Goal: Task Accomplishment & Management: Manage account settings

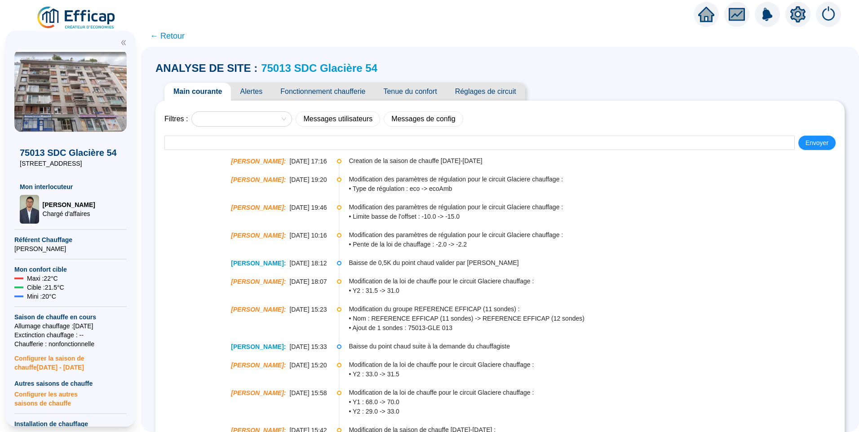
click at [340, 69] on link "75013 SDC Glacière 54" at bounding box center [319, 68] width 116 height 12
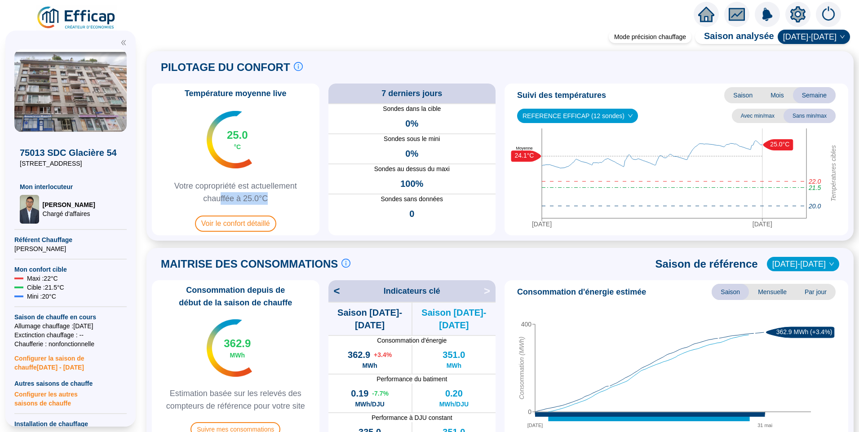
drag, startPoint x: 227, startPoint y: 201, endPoint x: 281, endPoint y: 199, distance: 53.5
click at [281, 199] on span "Votre copropriété est actuellement chauffée à 25.0°C" at bounding box center [235, 192] width 160 height 25
drag, startPoint x: 281, startPoint y: 199, endPoint x: 217, endPoint y: 202, distance: 64.3
click at [217, 202] on span "Votre copropriété est actuellement chauffée à 25.0°C" at bounding box center [235, 192] width 160 height 25
drag, startPoint x: 282, startPoint y: 201, endPoint x: 174, endPoint y: 183, distance: 109.3
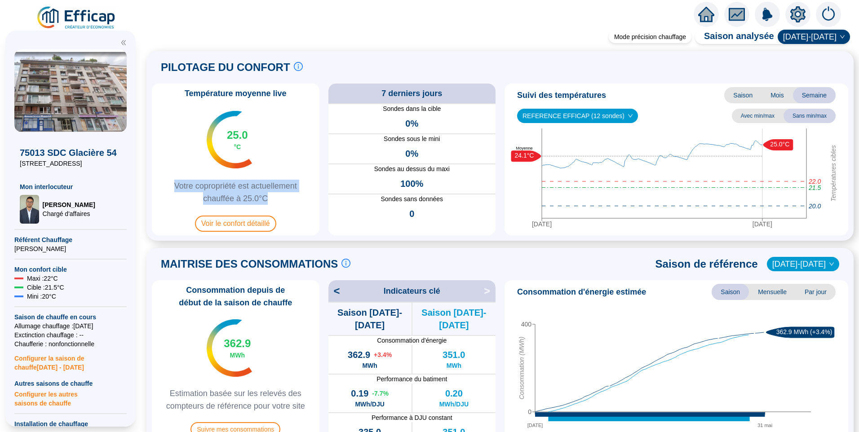
click at [174, 183] on span "Votre copropriété est actuellement chauffée à 25.0°C" at bounding box center [235, 192] width 160 height 25
drag, startPoint x: 174, startPoint y: 183, endPoint x: 212, endPoint y: 189, distance: 38.3
click at [212, 189] on span "Votre copropriété est actuellement chauffée à 25.0°C" at bounding box center [235, 192] width 160 height 25
click at [239, 224] on span "Voir le confort détaillé" at bounding box center [235, 224] width 81 height 16
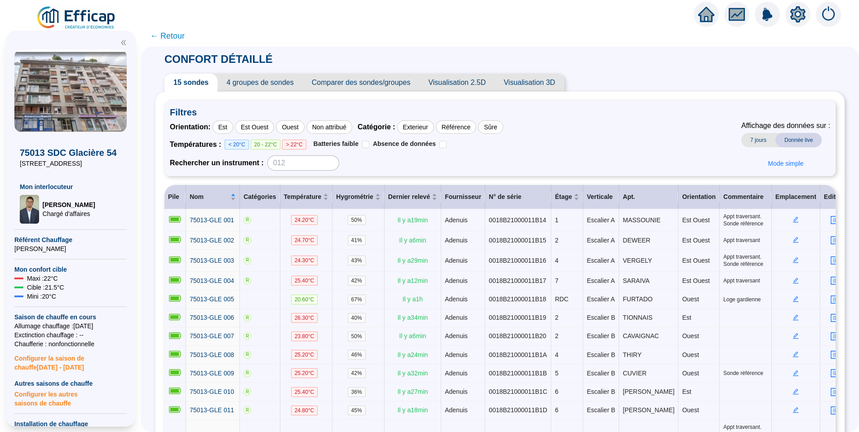
click at [269, 88] on span "4 groupes de sondes" at bounding box center [259, 83] width 85 height 18
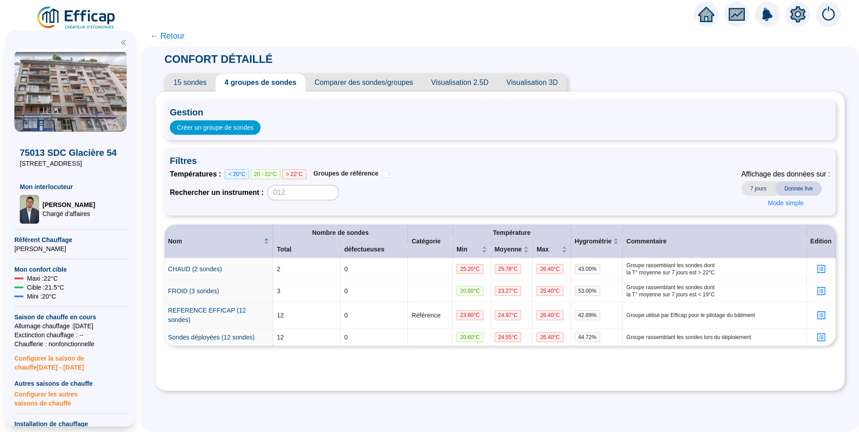
drag, startPoint x: 59, startPoint y: 165, endPoint x: 11, endPoint y: 166, distance: 47.6
click at [11, 166] on div "75013 SDC Glacière 54 54 rue de la Glacière Mon interlocuteur Raphaël MUNOZ Cha…" at bounding box center [70, 229] width 130 height 396
copy span "54 rue de la Glacière"
click at [71, 71] on img at bounding box center [70, 90] width 112 height 83
click at [196, 84] on span "15 sondes" at bounding box center [189, 83] width 51 height 18
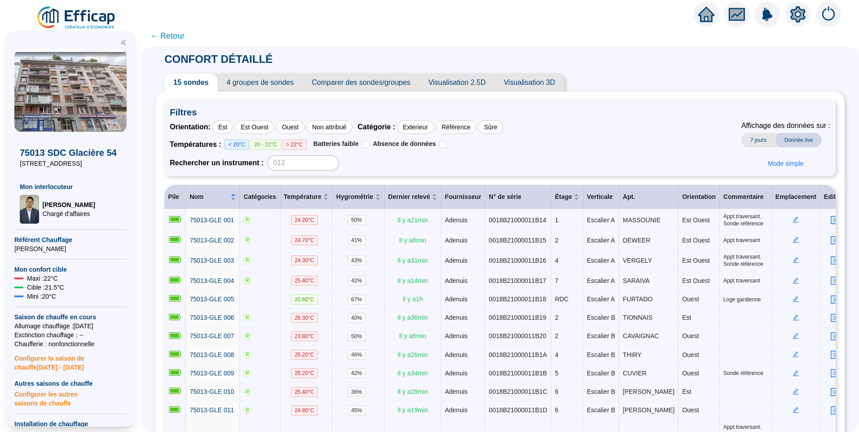
click at [796, 18] on icon "setting" at bounding box center [797, 14] width 15 height 14
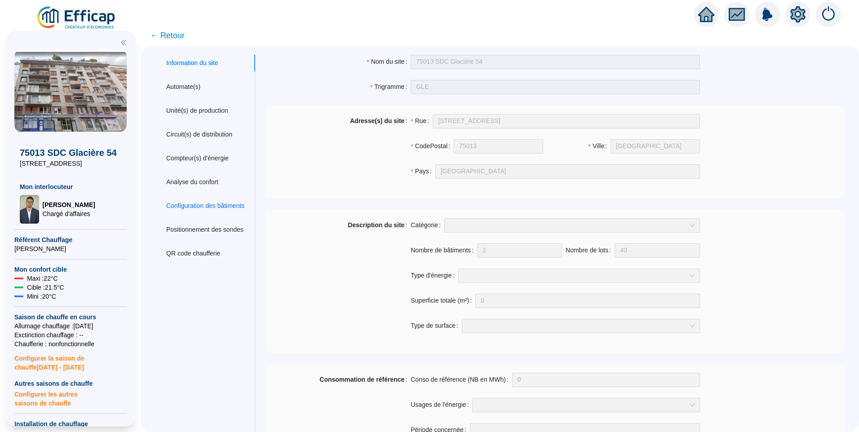
click at [200, 208] on div "Configuration des bâtiments" at bounding box center [205, 205] width 78 height 9
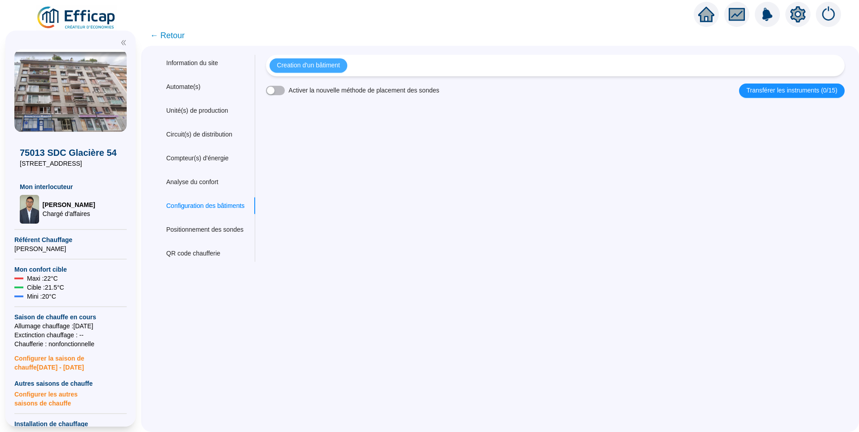
click at [315, 64] on span "Creation d'un bâtiment" at bounding box center [308, 65] width 63 height 9
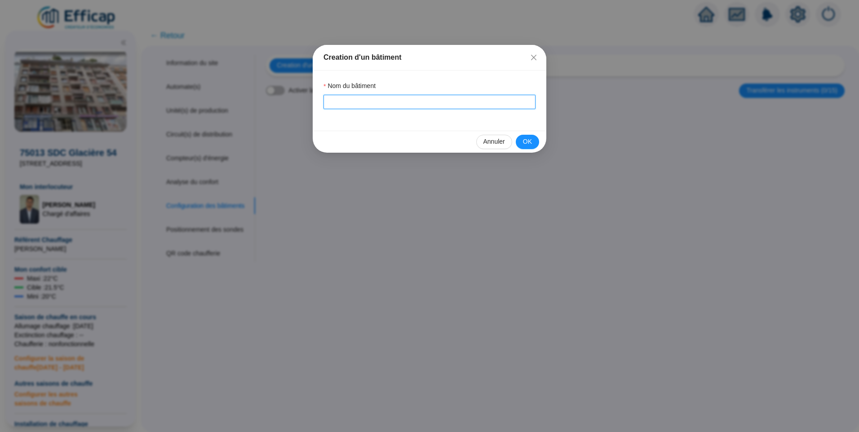
click at [362, 108] on input "Nom du bâtiment" at bounding box center [430, 102] width 212 height 14
type input "Glacière"
click at [541, 139] on div "Annuler OK" at bounding box center [430, 142] width 234 height 22
click at [536, 149] on div "Annuler OK" at bounding box center [430, 142] width 234 height 22
click at [531, 145] on span "OK" at bounding box center [527, 141] width 9 height 9
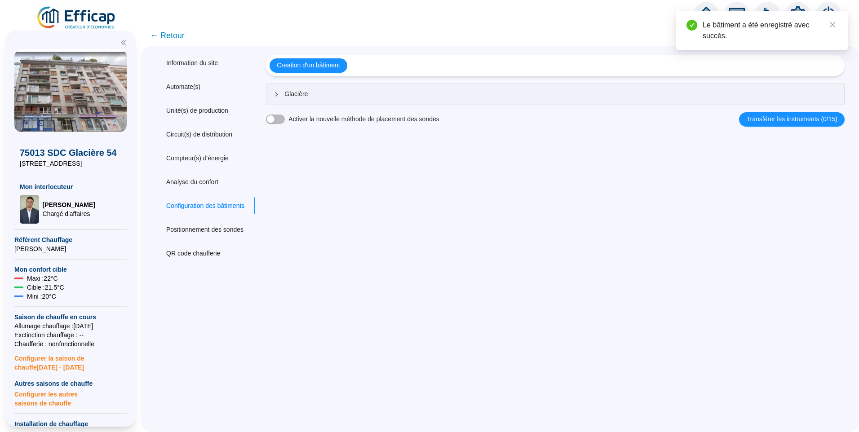
click at [438, 96] on span "Glacière" at bounding box center [560, 93] width 553 height 9
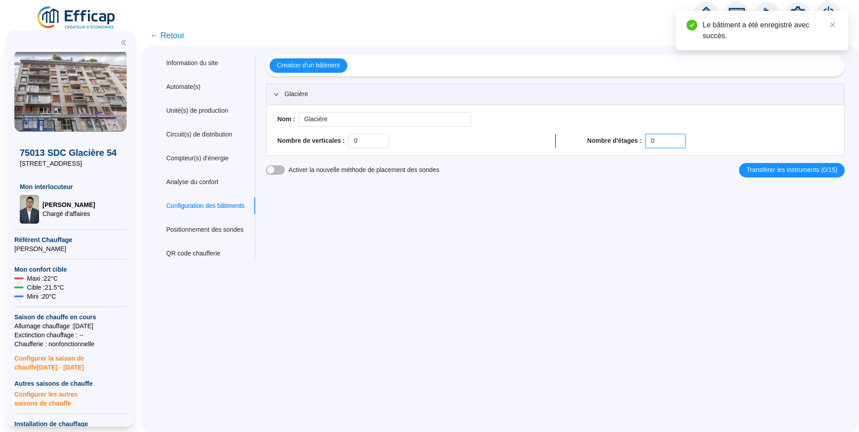
drag, startPoint x: 646, startPoint y: 142, endPoint x: 639, endPoint y: 142, distance: 7.2
click at [639, 142] on div "Nombre d'étages : 0" at bounding box center [710, 141] width 246 height 14
drag, startPoint x: 648, startPoint y: 142, endPoint x: 638, endPoint y: 145, distance: 11.1
click at [638, 145] on div "Nombre d'étages : 0" at bounding box center [710, 141] width 246 height 14
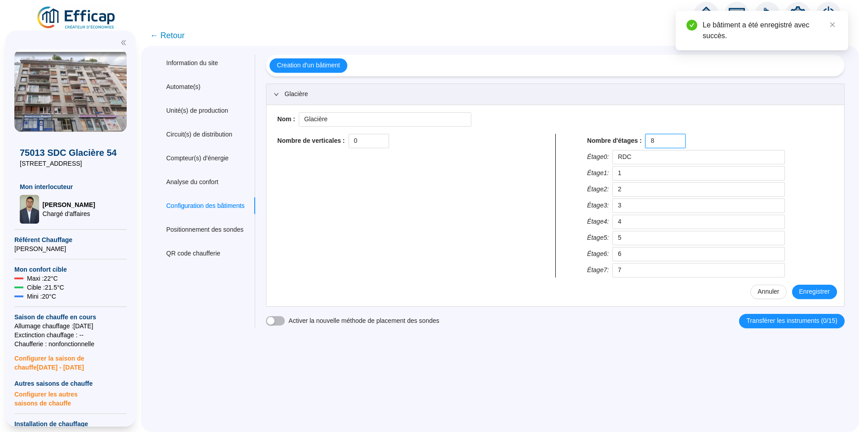
drag, startPoint x: 660, startPoint y: 142, endPoint x: 638, endPoint y: 143, distance: 22.5
click at [638, 143] on div "Nombre d'étages : 8" at bounding box center [710, 141] width 246 height 14
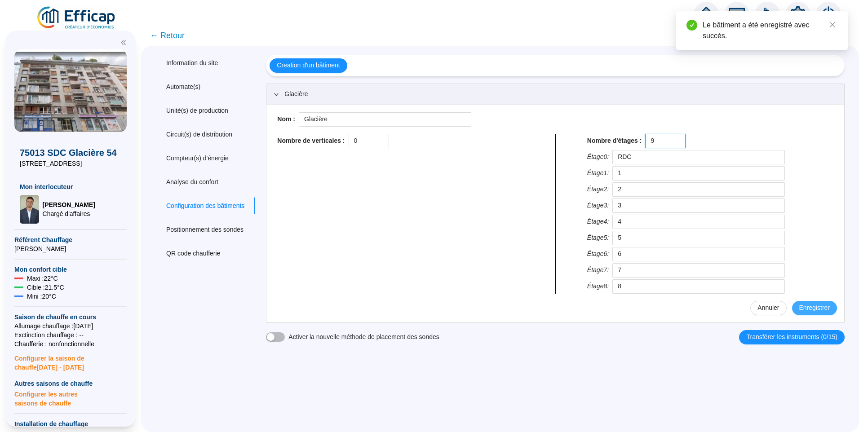
type input "9"
click at [800, 306] on span "Enregistrer" at bounding box center [814, 307] width 31 height 9
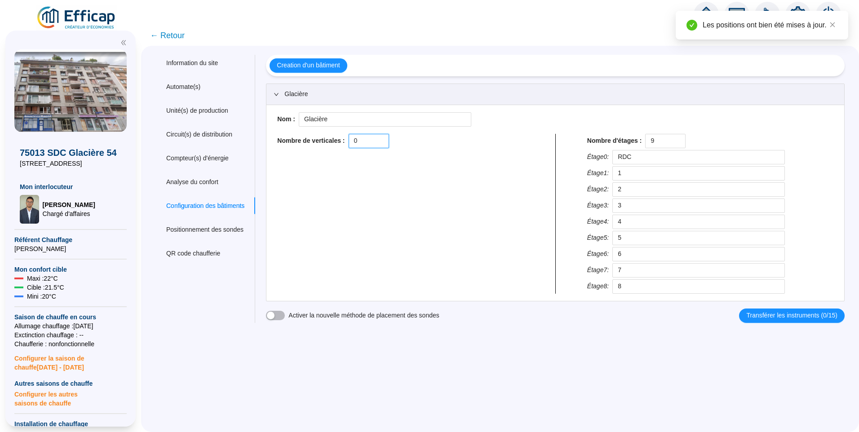
drag, startPoint x: 377, startPoint y: 141, endPoint x: 332, endPoint y: 142, distance: 45.4
click at [332, 142] on div "Nombre de verticales : 0" at bounding box center [400, 141] width 246 height 14
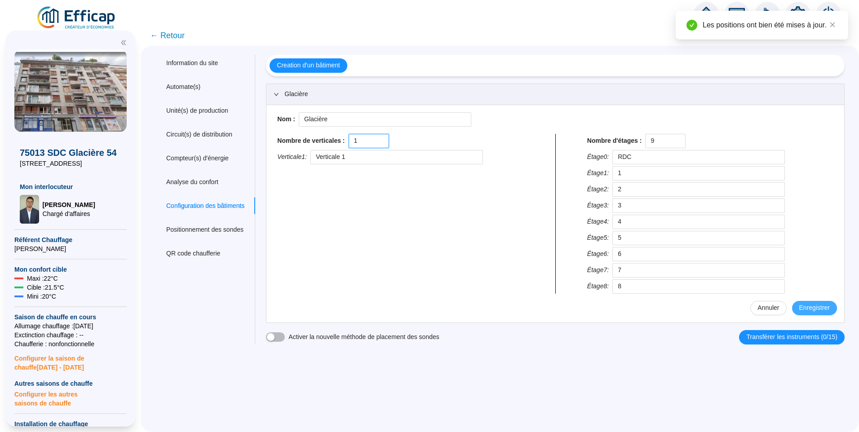
type input "1"
click at [807, 307] on span "Enregistrer" at bounding box center [814, 307] width 31 height 9
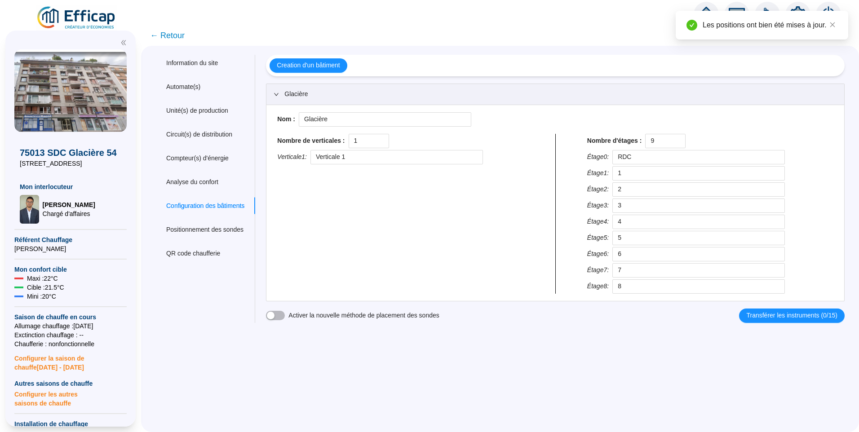
click at [173, 36] on span "← Retour" at bounding box center [167, 35] width 35 height 13
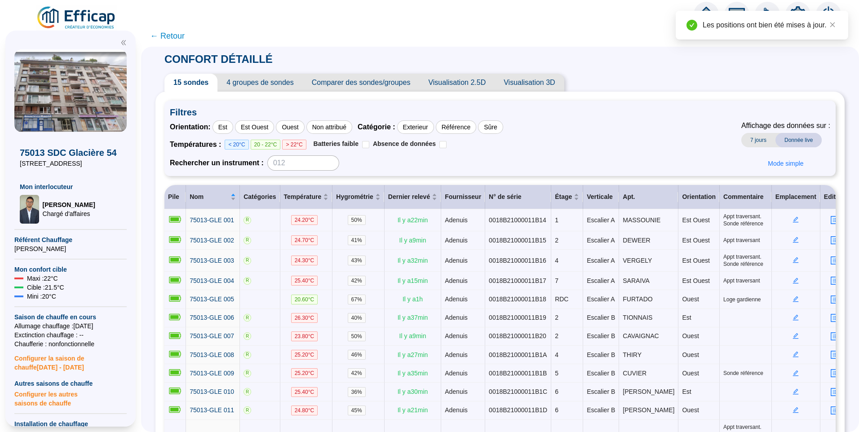
click at [272, 80] on span "4 groupes de sondes" at bounding box center [259, 83] width 85 height 18
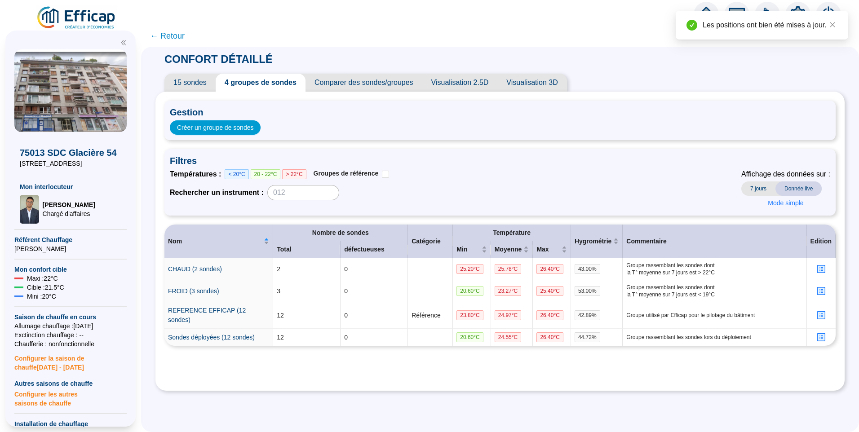
click at [194, 88] on span "15 sondes" at bounding box center [189, 83] width 51 height 18
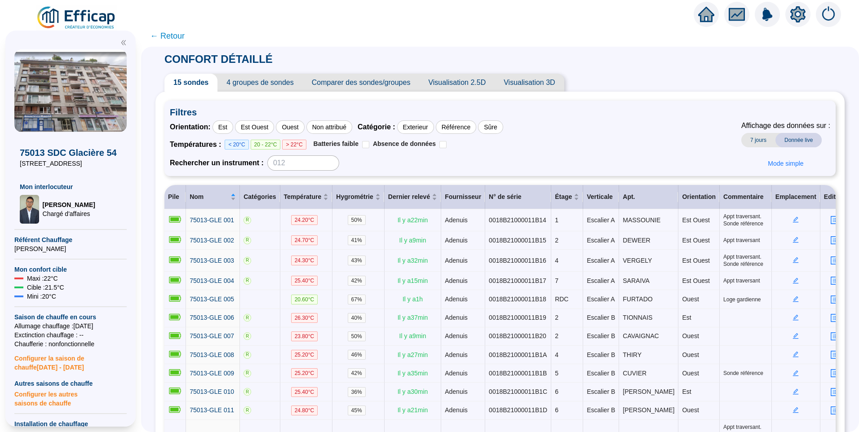
click at [796, 18] on icon "setting" at bounding box center [797, 14] width 15 height 14
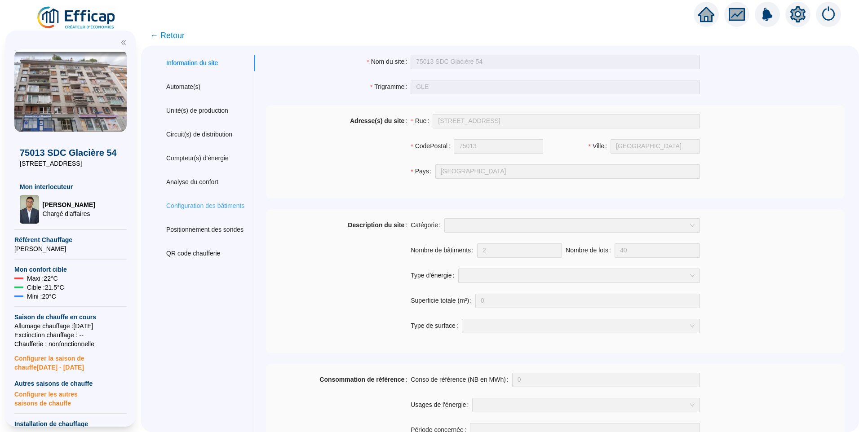
click at [197, 211] on div "Configuration des bâtiments" at bounding box center [205, 206] width 100 height 17
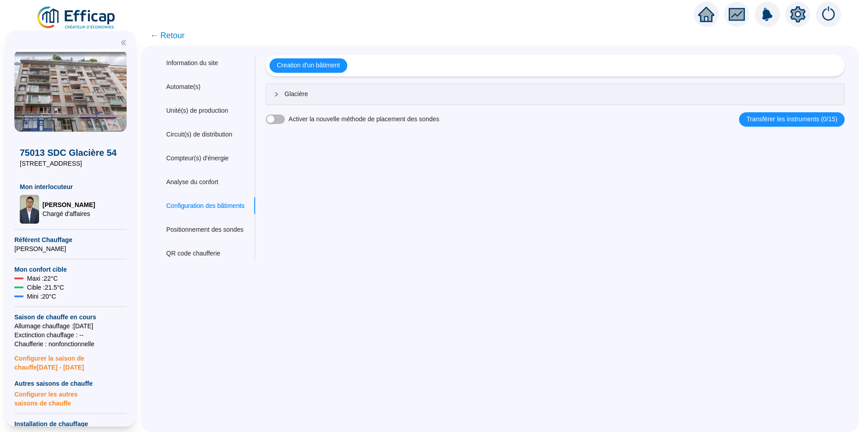
click at [339, 95] on span "Glacière" at bounding box center [560, 93] width 553 height 9
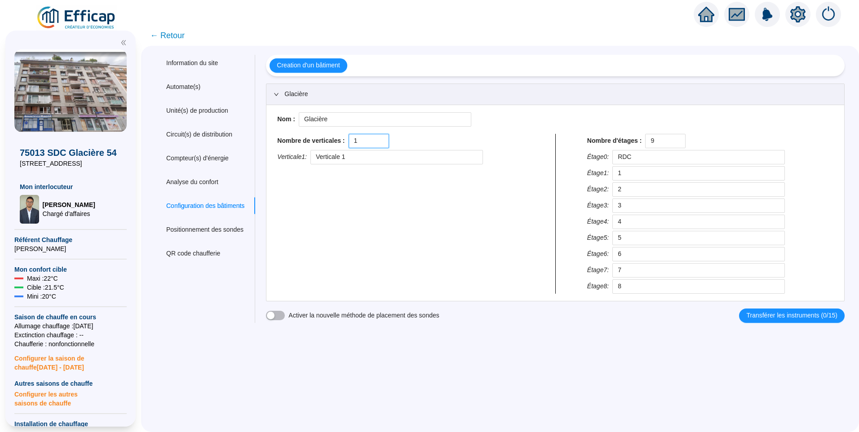
drag, startPoint x: 375, startPoint y: 141, endPoint x: 339, endPoint y: 141, distance: 36.4
click at [339, 141] on div "Nombre de verticales : 1" at bounding box center [400, 141] width 246 height 14
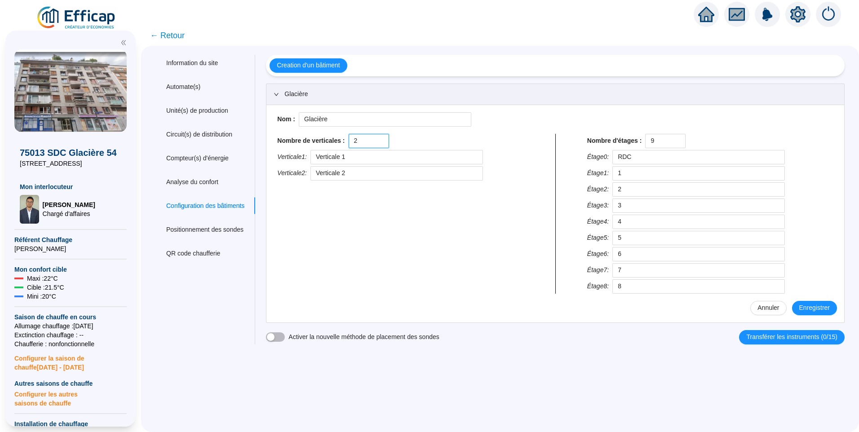
type input "2"
drag, startPoint x: 318, startPoint y: 155, endPoint x: 281, endPoint y: 152, distance: 36.6
click at [281, 152] on div "Nombre de verticales : 2 Verticale 1 : Verticale 1 Verticale 2 : Verticale 2" at bounding box center [400, 214] width 253 height 160
type input "Escalier A"
drag, startPoint x: 390, startPoint y: 175, endPoint x: 199, endPoint y: 178, distance: 191.0
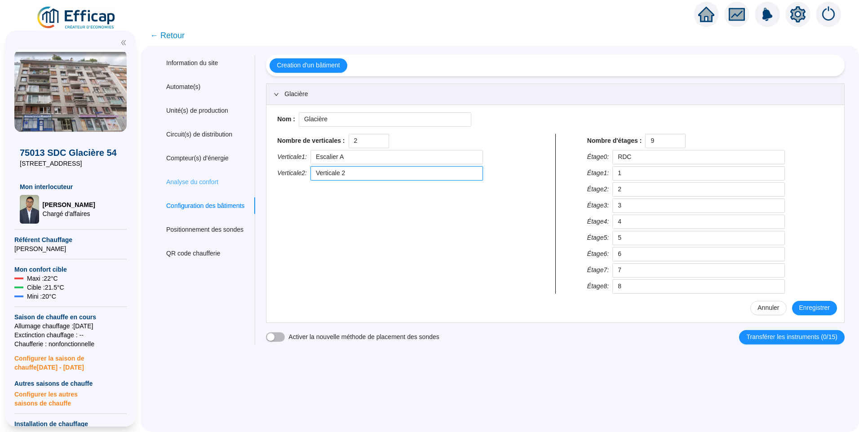
click at [199, 178] on div "Information du site Automate(s) Unité(s) de production Circuit(s) de distributi…" at bounding box center [499, 200] width 689 height 290
type input "Escalier B"
click at [806, 303] on button "Enregistrer" at bounding box center [814, 308] width 45 height 14
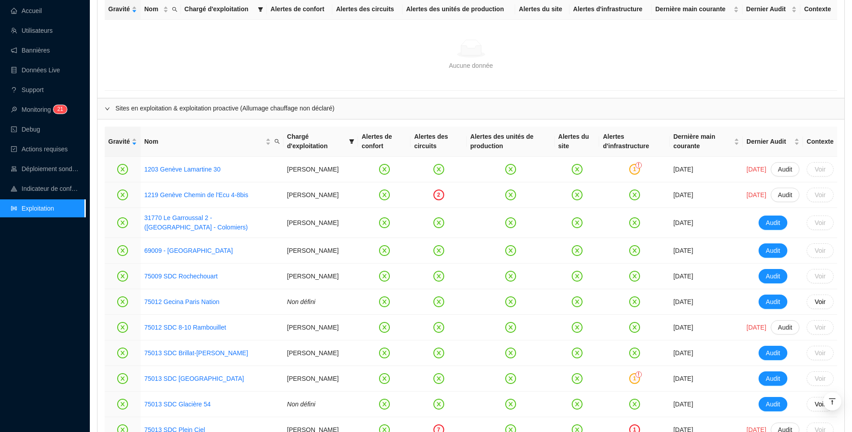
scroll to position [674, 0]
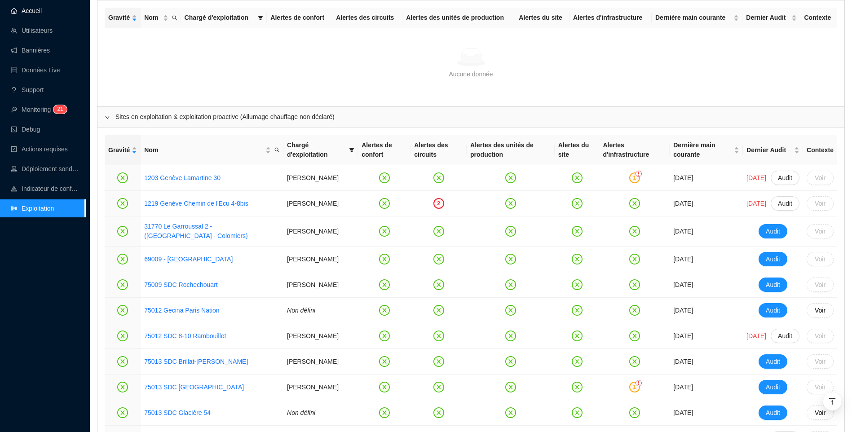
click at [37, 14] on link "Accueil" at bounding box center [26, 10] width 31 height 7
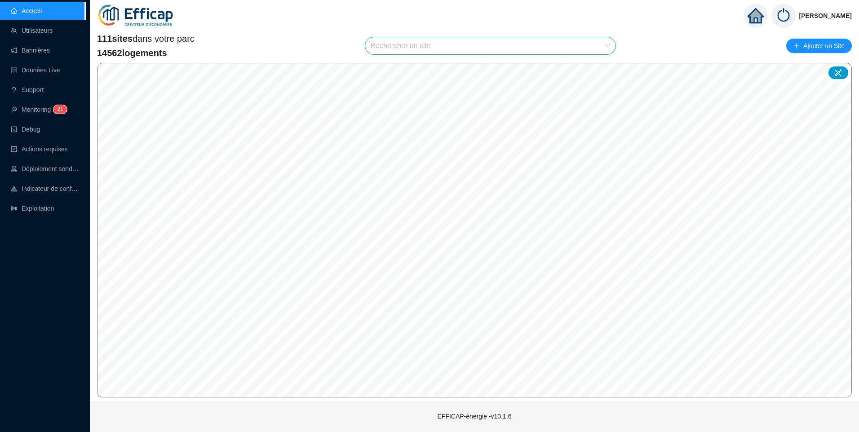
click at [398, 43] on input "search" at bounding box center [487, 45] width 232 height 17
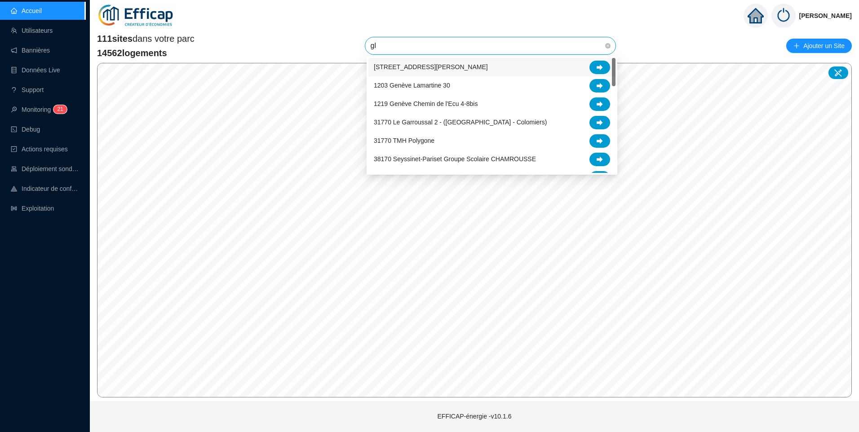
type input "gla"
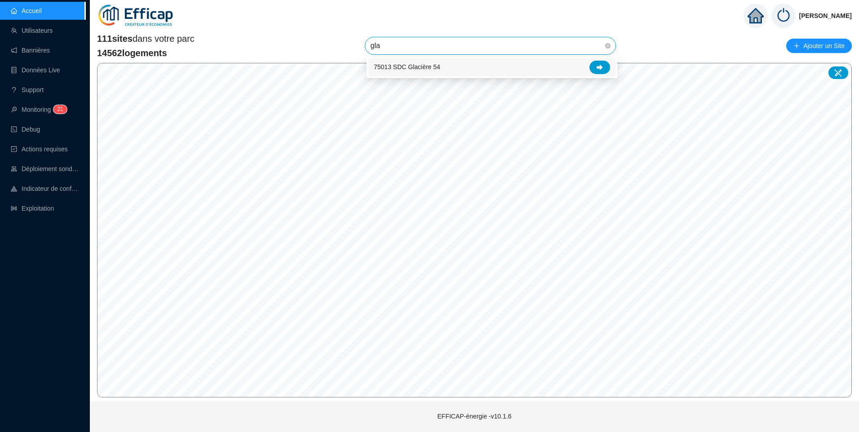
click at [430, 71] on span "75013 SDC Glacière 54" at bounding box center [407, 66] width 67 height 9
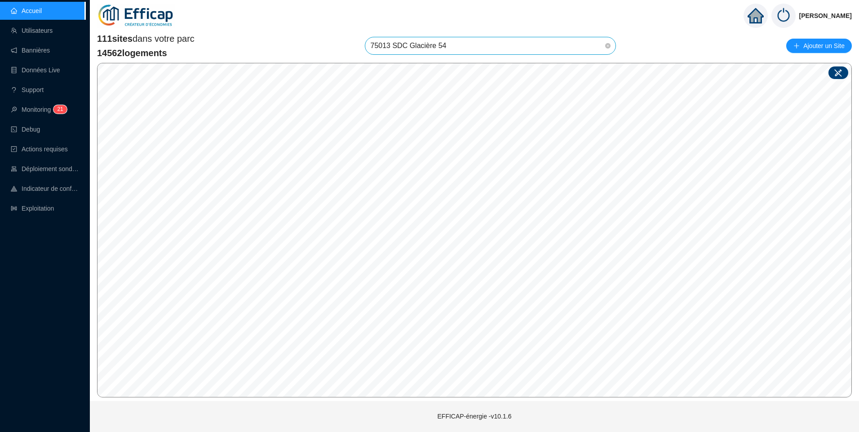
click at [836, 72] on icon at bounding box center [838, 72] width 9 height 9
click at [480, 234] on input "search" at bounding box center [471, 234] width 67 height 13
type input "gla"
click at [480, 253] on div "75013 SDC Glacière 54" at bounding box center [474, 252] width 71 height 9
click at [489, 237] on input "search" at bounding box center [480, 234] width 67 height 13
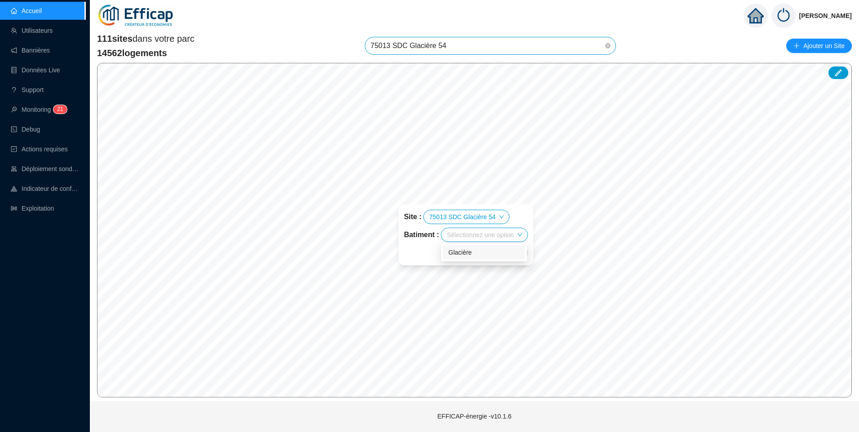
click at [476, 255] on div "Glacière" at bounding box center [483, 252] width 71 height 9
click at [498, 254] on span "Enregistrer" at bounding box center [496, 253] width 31 height 11
click at [475, 49] on span "75013 SDC Glacière 54" at bounding box center [491, 45] width 240 height 17
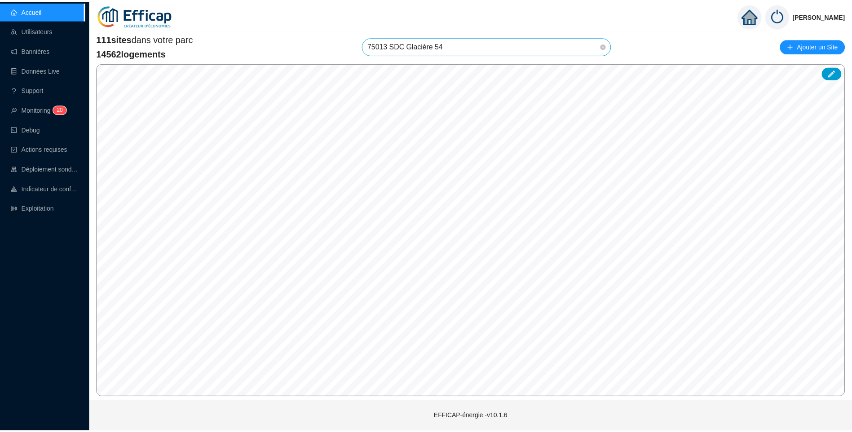
scroll to position [1442, 0]
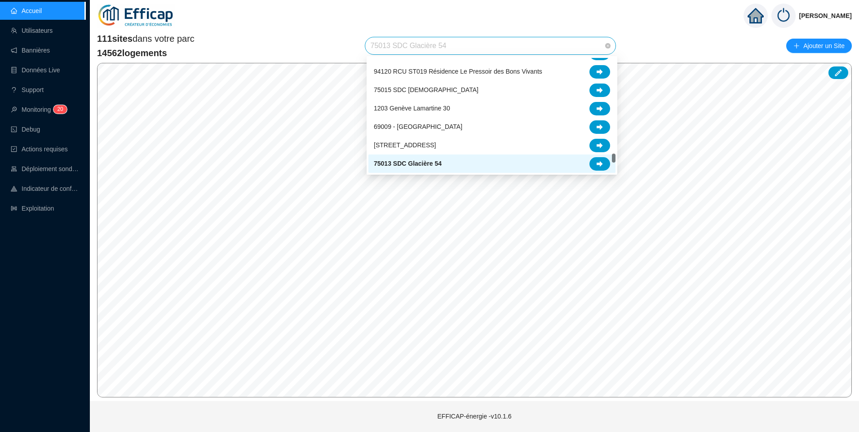
click at [441, 164] on div "75013 SDC Glacière 54" at bounding box center [492, 163] width 236 height 13
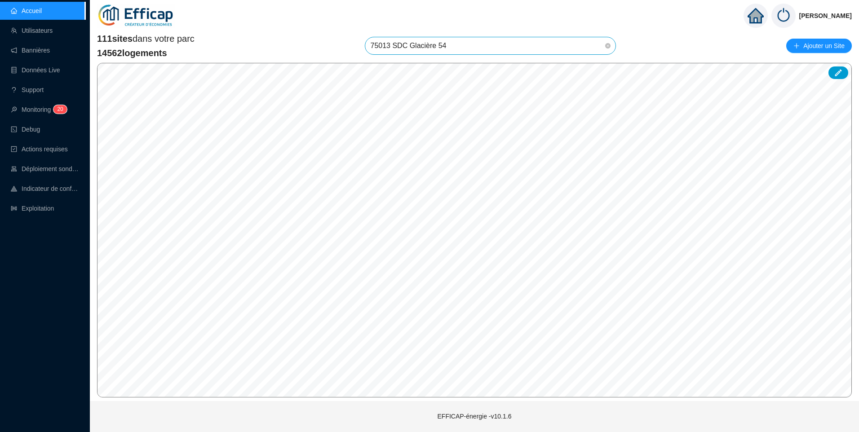
click at [463, 41] on span "75013 SDC Glacière 54" at bounding box center [491, 45] width 240 height 17
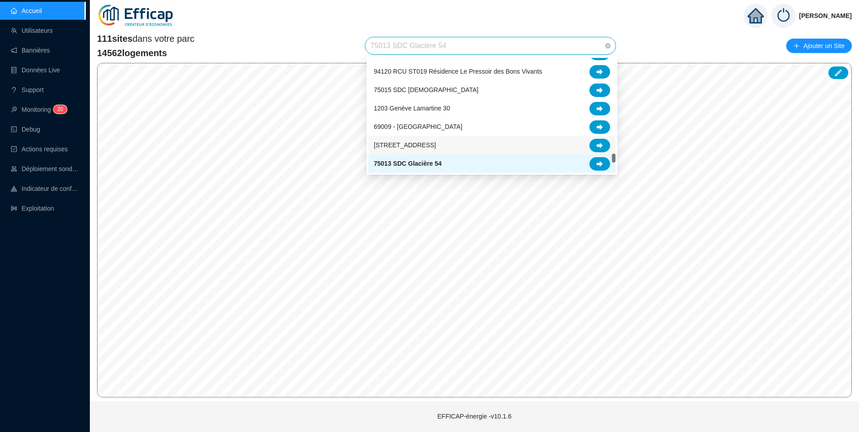
click at [425, 146] on span "[STREET_ADDRESS]" at bounding box center [405, 145] width 62 height 9
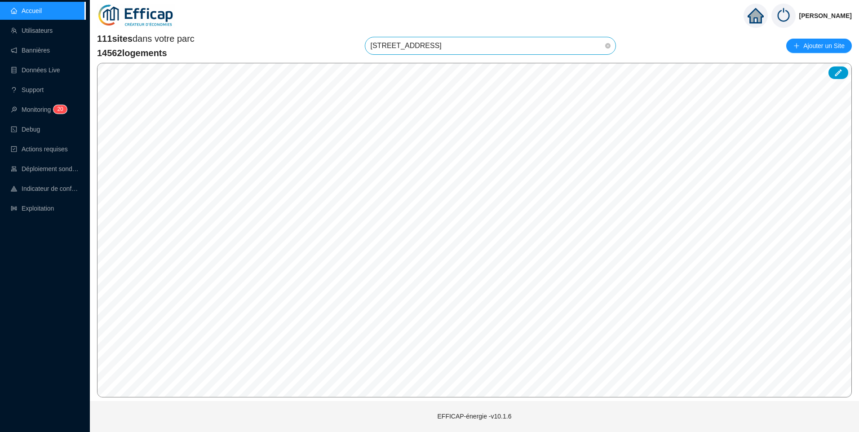
click at [430, 47] on span "[STREET_ADDRESS]" at bounding box center [491, 45] width 240 height 17
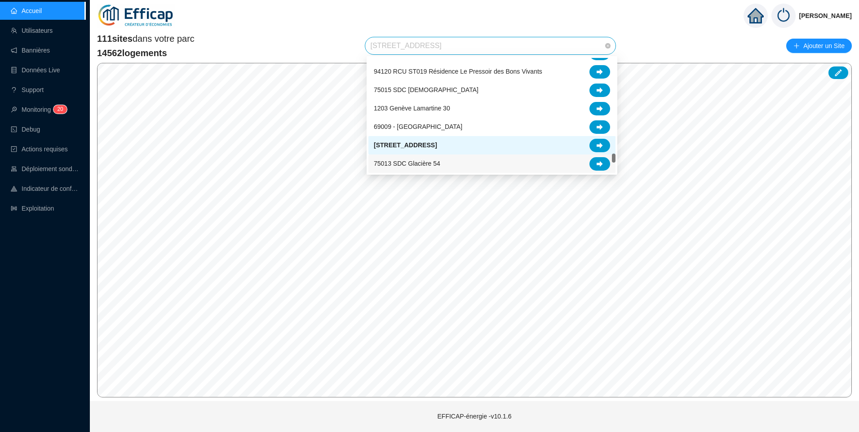
click at [428, 165] on span "75013 SDC Glacière 54" at bounding box center [407, 163] width 67 height 9
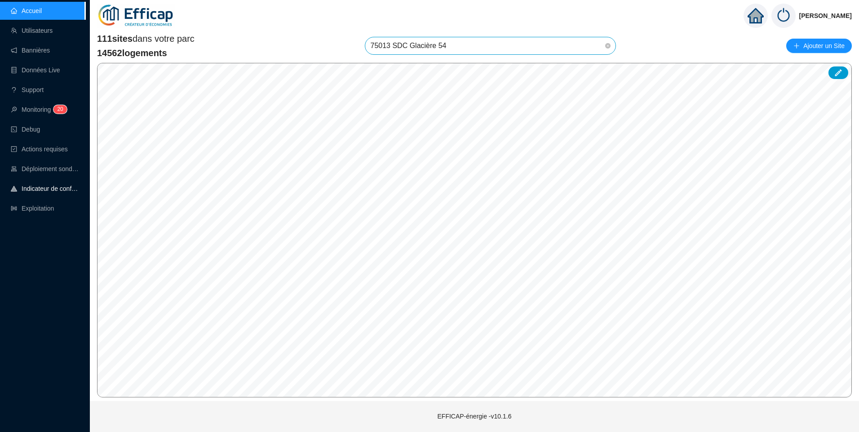
drag, startPoint x: 48, startPoint y: 211, endPoint x: 62, endPoint y: 197, distance: 20.3
click at [48, 211] on link "Exploitation" at bounding box center [32, 208] width 43 height 7
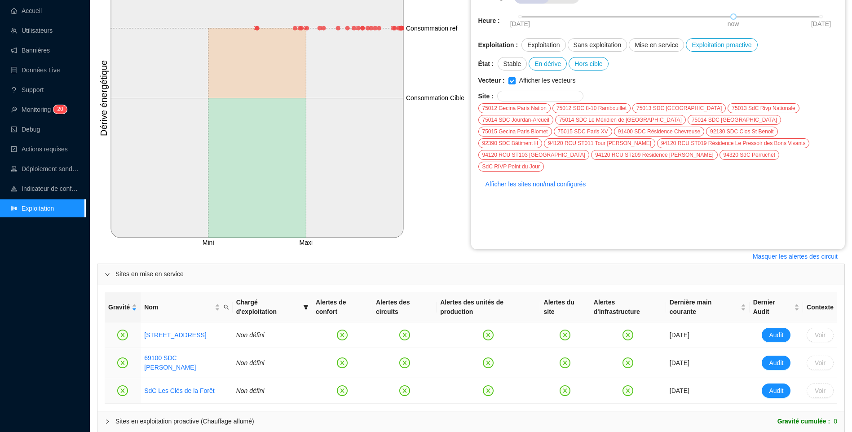
scroll to position [199, 0]
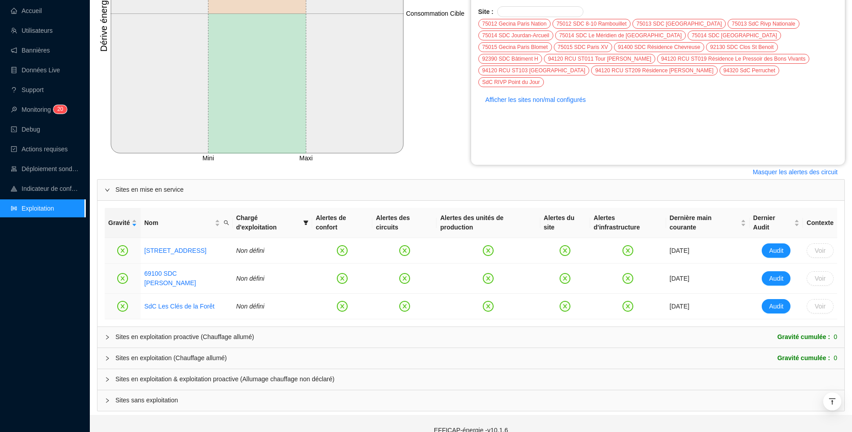
click at [159, 375] on span "Sites en exploitation & exploitation proactive (Allumage chauffage non déclaré)" at bounding box center [476, 379] width 722 height 9
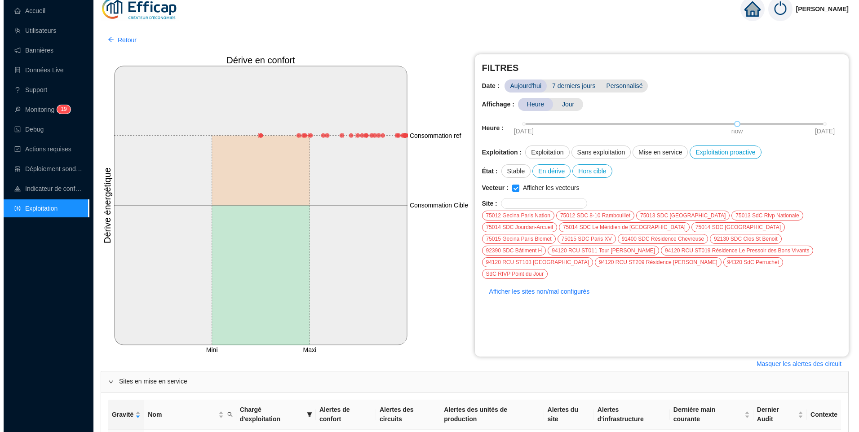
scroll to position [0, 0]
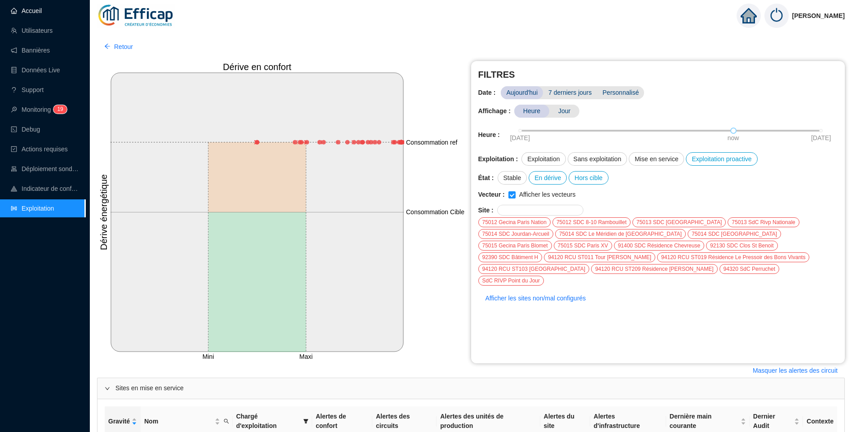
click at [42, 11] on link "Accueil" at bounding box center [26, 10] width 31 height 7
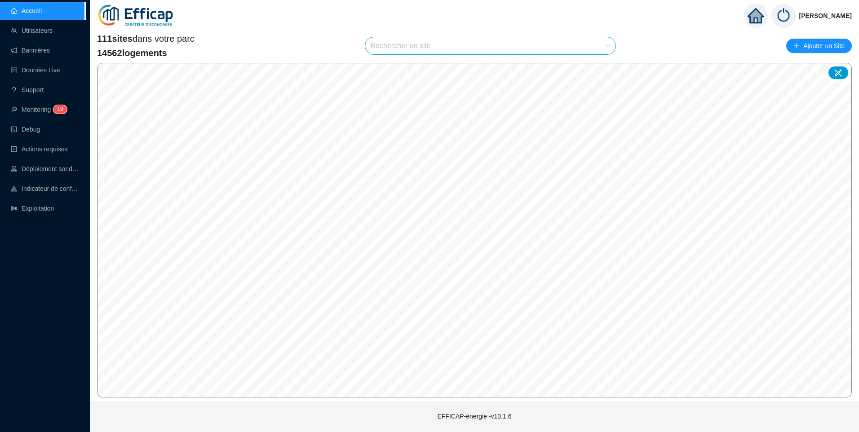
click at [385, 47] on input "search" at bounding box center [487, 45] width 232 height 17
type input "plein"
click at [441, 72] on div "75013 SDC Plein Ciel" at bounding box center [492, 67] width 236 height 13
click at [839, 70] on icon at bounding box center [838, 72] width 9 height 9
click at [461, 49] on span "75013 SDC Plein Ciel" at bounding box center [491, 45] width 240 height 17
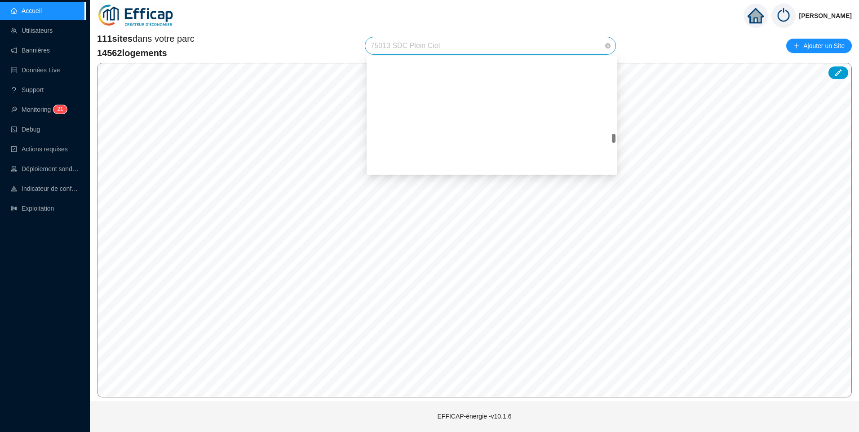
scroll to position [1155, 0]
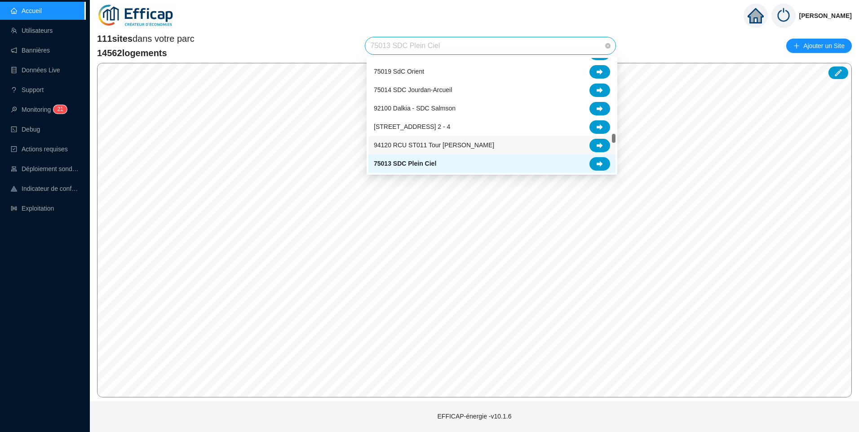
click at [425, 139] on div "94120 RCU ST011 Tour [PERSON_NAME]" at bounding box center [492, 145] width 236 height 13
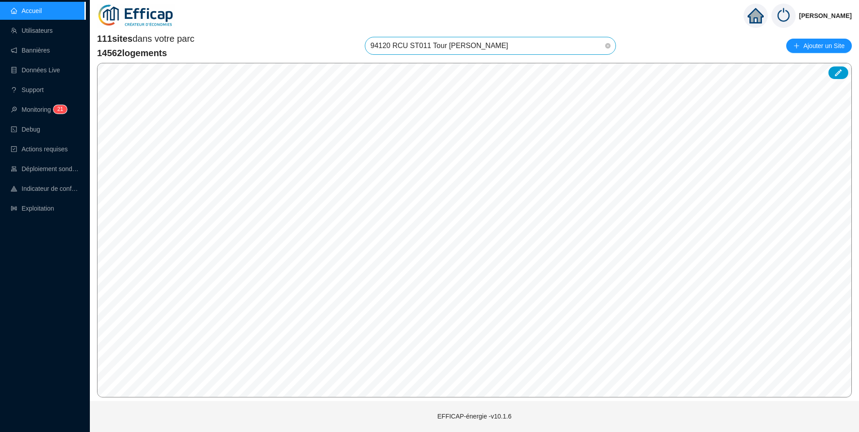
click at [518, 46] on span "94120 RCU ST011 Tour [PERSON_NAME]" at bounding box center [491, 45] width 240 height 17
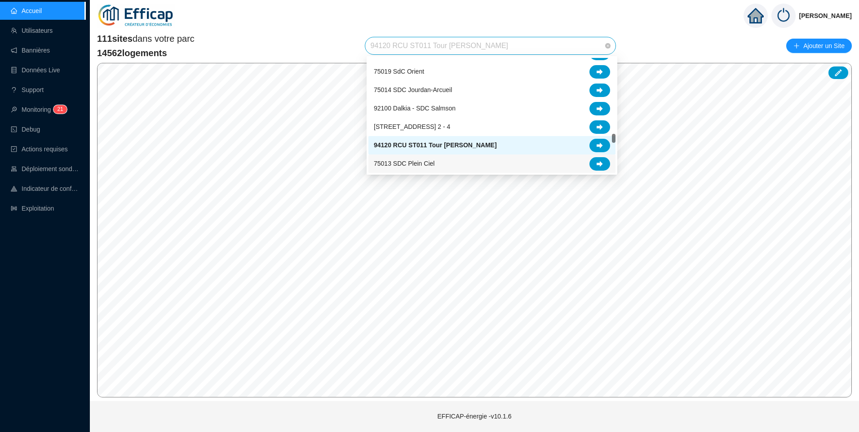
click at [412, 163] on span "75013 SDC Plein Ciel" at bounding box center [404, 163] width 61 height 9
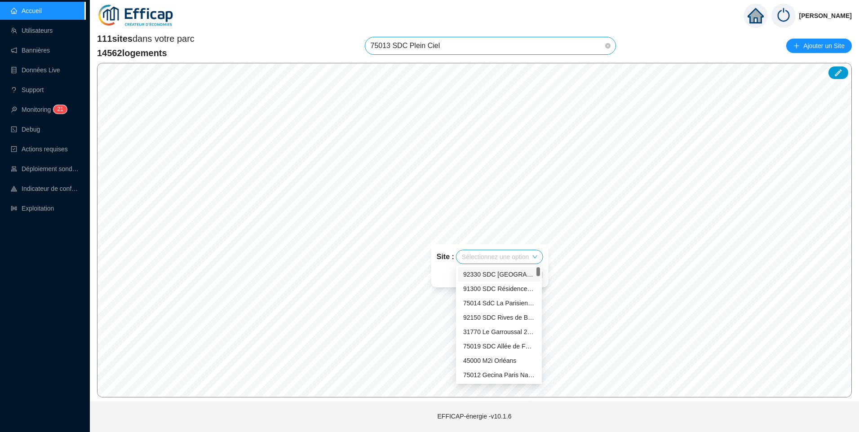
click at [504, 258] on input "search" at bounding box center [495, 256] width 67 height 13
type input "pl"
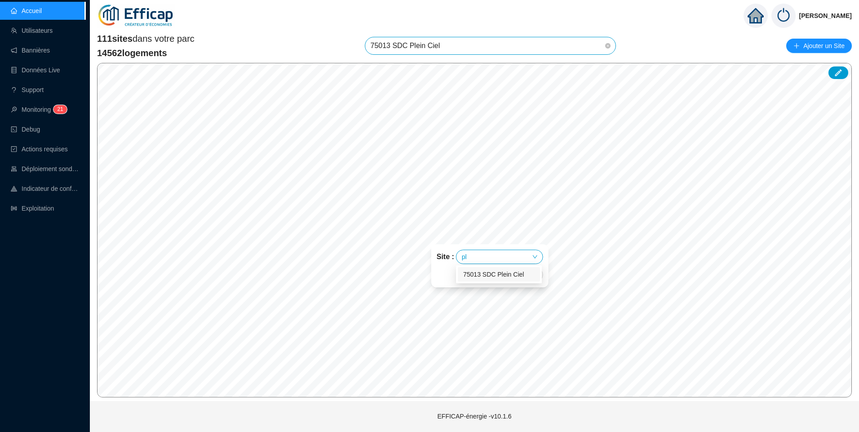
click at [491, 281] on div "75013 SDC Plein Ciel" at bounding box center [499, 274] width 82 height 14
click at [492, 256] on input "search" at bounding box center [503, 256] width 67 height 13
click at [485, 284] on div "D (Tour)" at bounding box center [507, 288] width 71 height 9
click at [519, 274] on span "Enregistrer" at bounding box center [517, 275] width 31 height 11
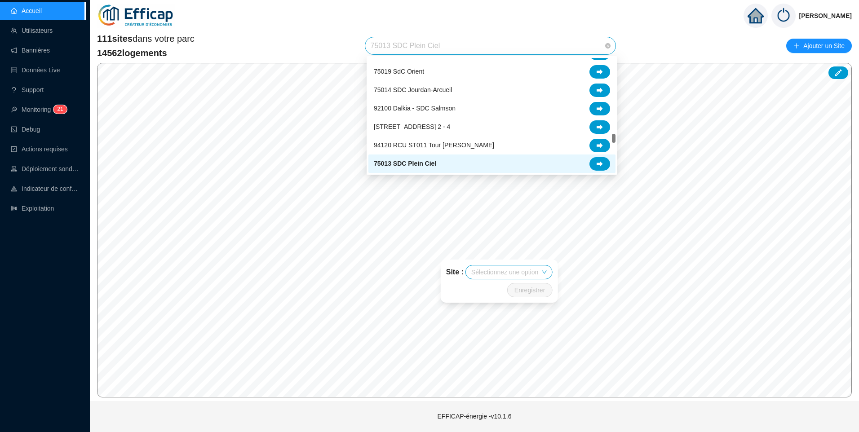
drag, startPoint x: 472, startPoint y: 45, endPoint x: 260, endPoint y: 44, distance: 212.1
click at [260, 44] on div "111 sites dans votre parc 14562 logements 75013 SDC Plein Ciel Ajouter un Site" at bounding box center [474, 45] width 755 height 27
click at [419, 49] on span "75013 SDC Plein Ciel" at bounding box center [491, 45] width 240 height 17
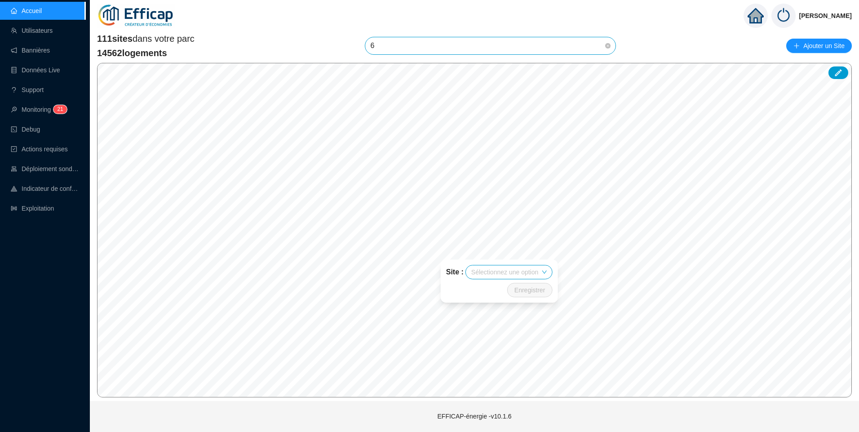
type input "69"
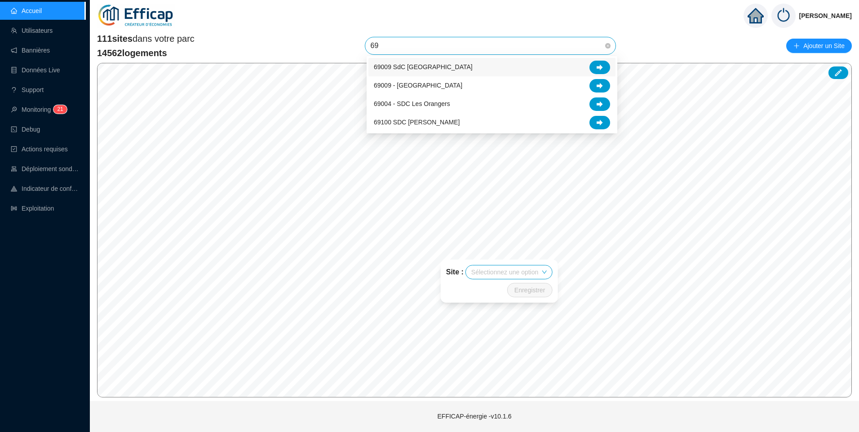
click at [429, 69] on span "69009 SdC [GEOGRAPHIC_DATA]" at bounding box center [423, 66] width 99 height 9
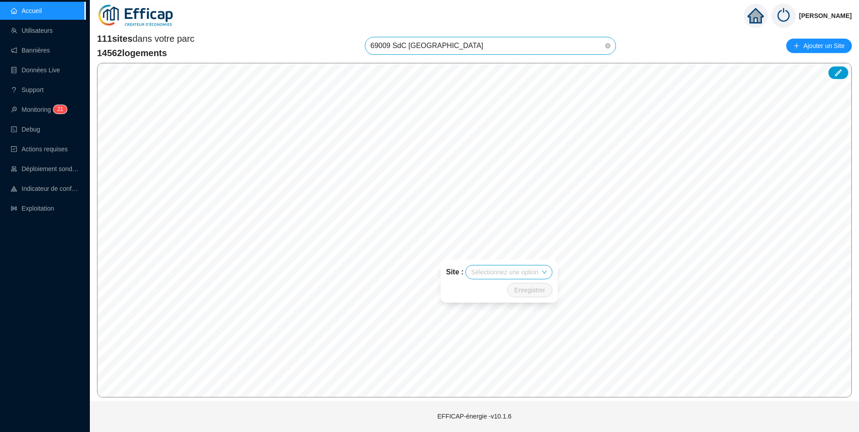
click at [475, 47] on span "69009 SdC [GEOGRAPHIC_DATA]" at bounding box center [491, 45] width 240 height 17
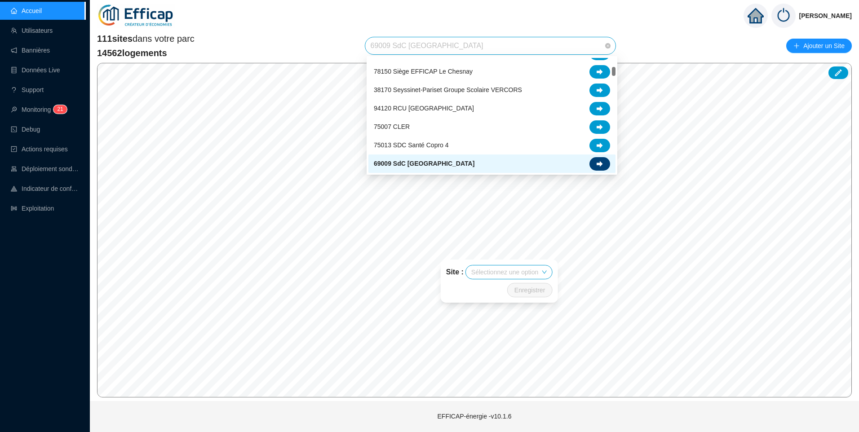
click at [599, 166] on icon at bounding box center [600, 164] width 6 height 6
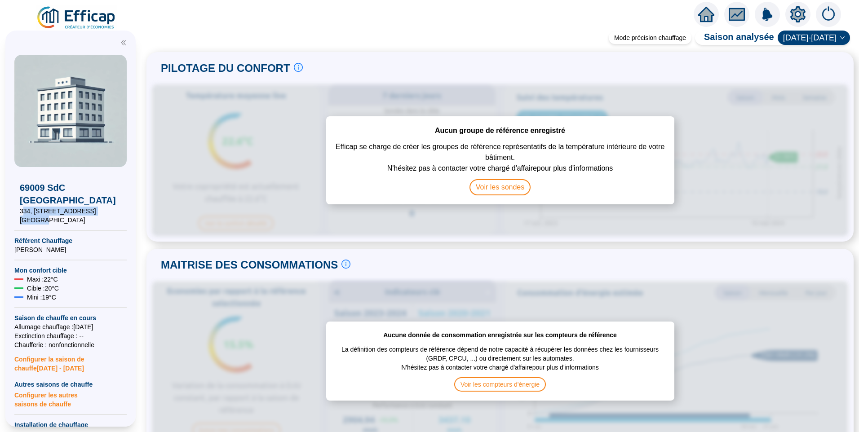
drag, startPoint x: 22, startPoint y: 211, endPoint x: 103, endPoint y: 210, distance: 81.8
click at [103, 210] on span "334, [STREET_ADDRESS] [GEOGRAPHIC_DATA]" at bounding box center [71, 216] width 102 height 18
drag, startPoint x: 103, startPoint y: 210, endPoint x: 84, endPoint y: 221, distance: 22.3
click at [82, 221] on span "334, [STREET_ADDRESS] [GEOGRAPHIC_DATA]" at bounding box center [71, 216] width 102 height 18
drag, startPoint x: 104, startPoint y: 212, endPoint x: 14, endPoint y: 213, distance: 89.9
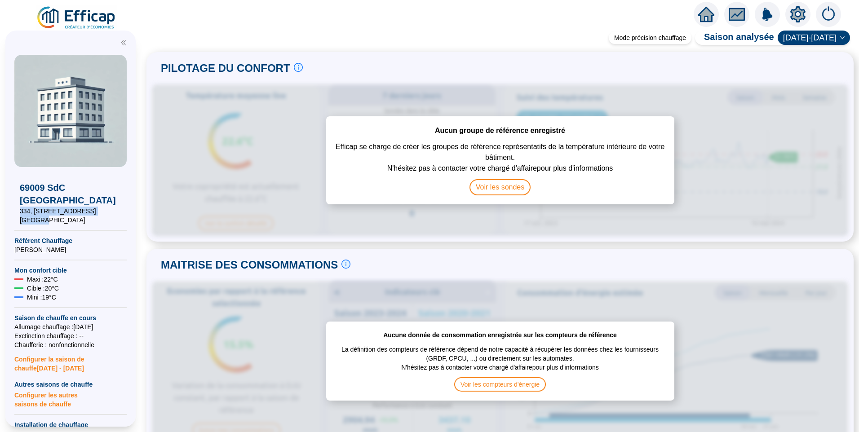
click at [14, 213] on div "[GEOGRAPHIC_DATA][STREET_ADDRESS] CHAPAS Référent Chauffage [PERSON_NAME] Mon c…" at bounding box center [70, 229] width 130 height 396
copy span "334, [STREET_ADDRESS]"
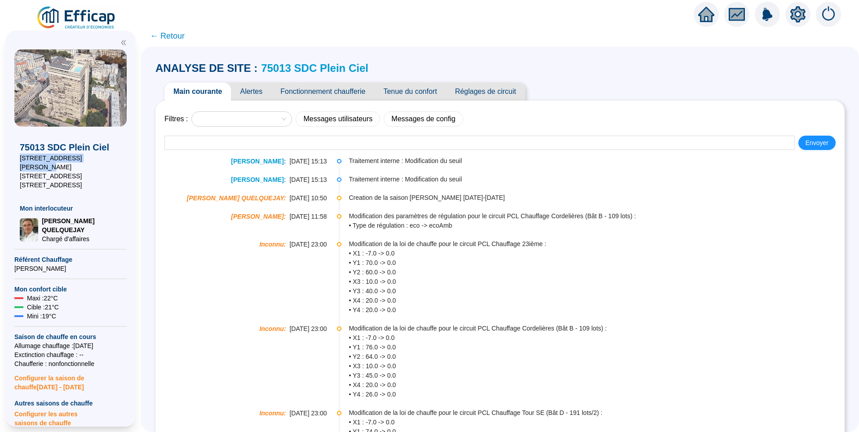
drag, startPoint x: 93, startPoint y: 160, endPoint x: -2, endPoint y: 160, distance: 94.4
click at [0, 160] on html "X 75013 SDC Plein Ciel 8-14 rue Emile Deslandres 25 boulevard Arago 1-13 r des …" at bounding box center [429, 216] width 859 height 432
copy span "8-14 rue Emile Deslandres"
click at [337, 95] on span "Fonctionnement chaufferie" at bounding box center [322, 92] width 103 height 18
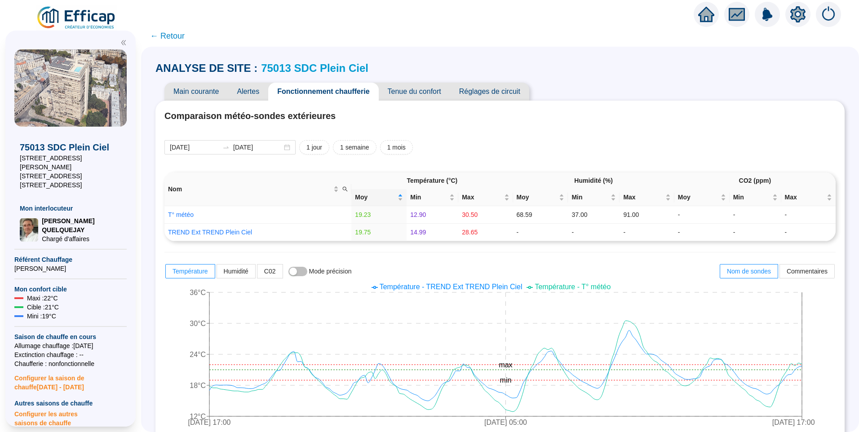
click at [293, 65] on link "75013 SDC Plein Ciel" at bounding box center [314, 68] width 107 height 12
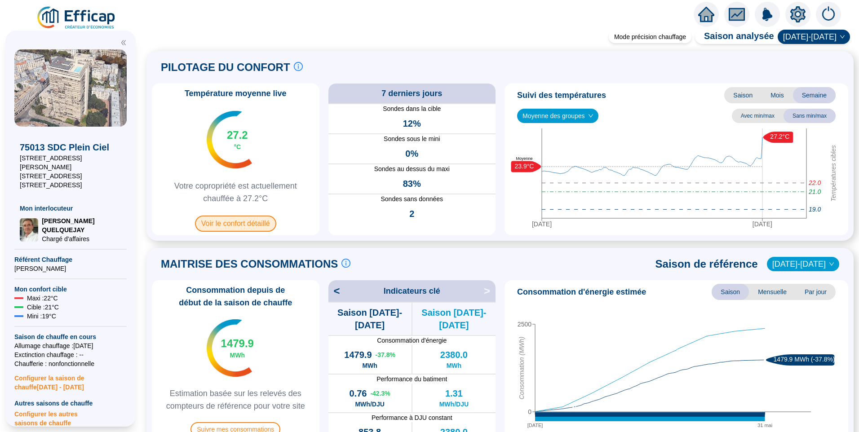
click at [250, 221] on span "Voir le confort détaillé" at bounding box center [235, 224] width 81 height 16
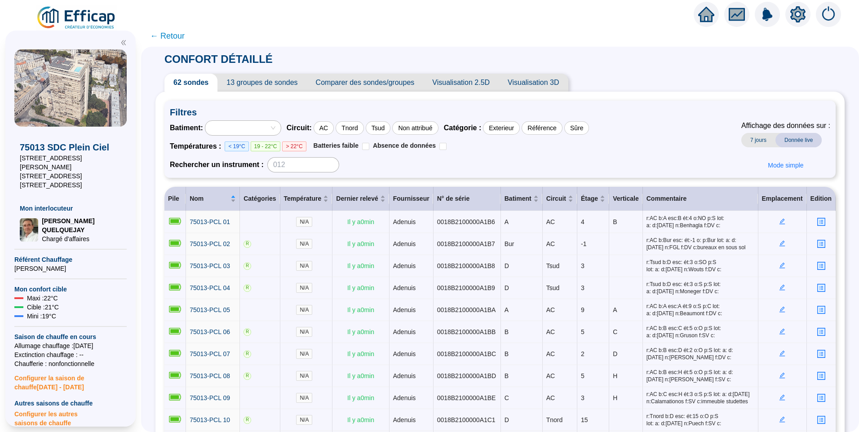
click at [271, 83] on span "13 groupes de sondes" at bounding box center [261, 83] width 89 height 18
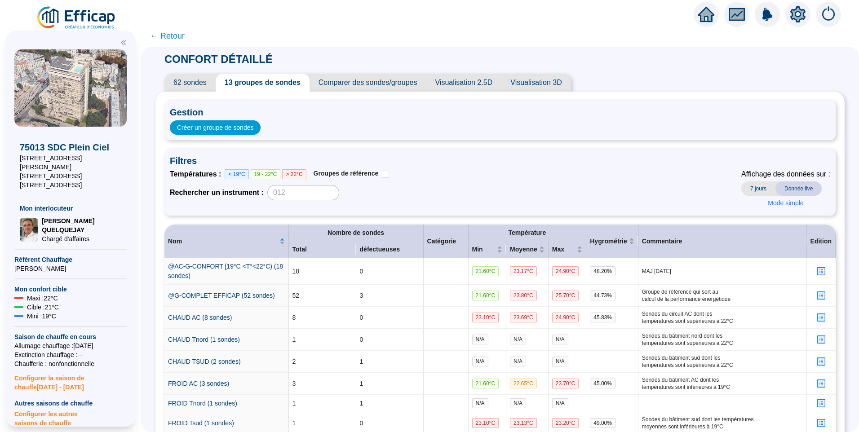
click at [186, 82] on span "62 sondes" at bounding box center [189, 83] width 51 height 18
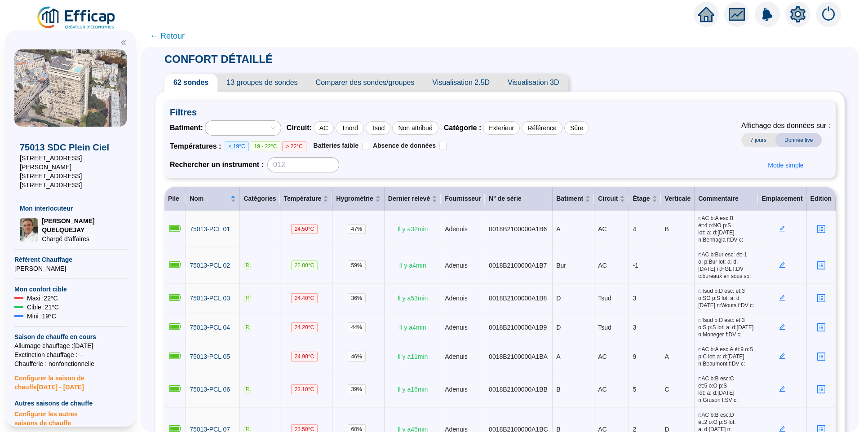
click at [255, 124] on div at bounding box center [238, 128] width 62 height 13
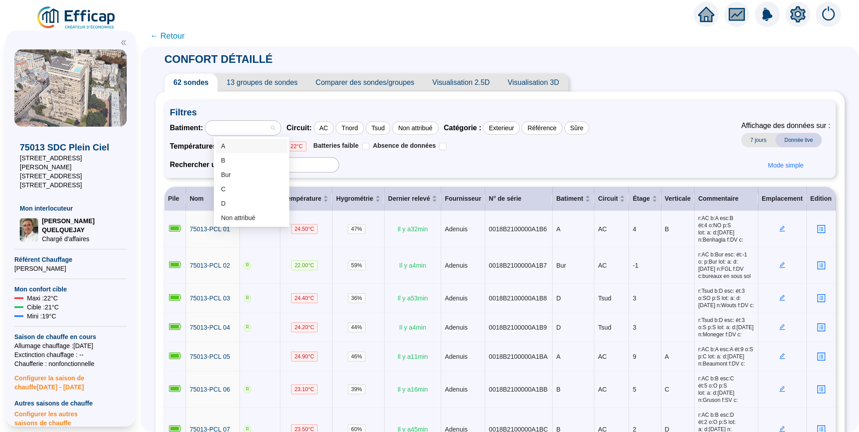
click at [246, 142] on div "A" at bounding box center [251, 146] width 61 height 9
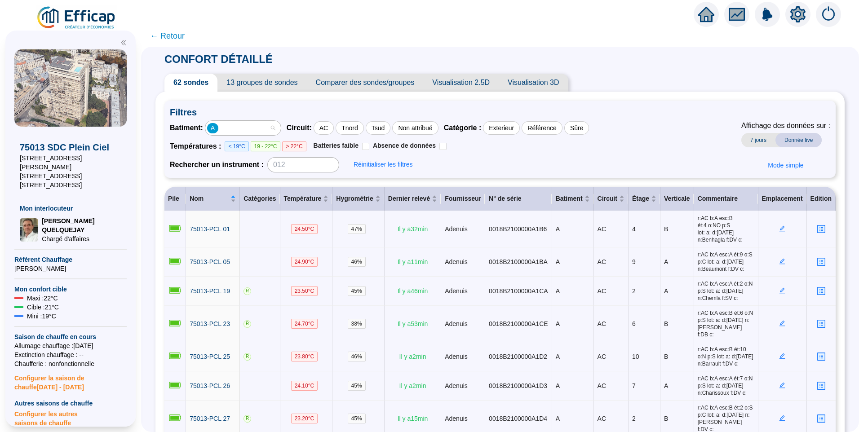
click at [248, 131] on div "A" at bounding box center [238, 128] width 62 height 13
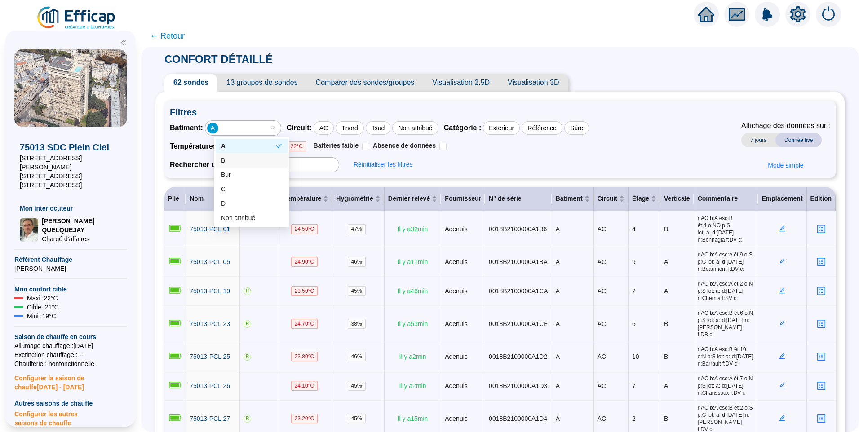
click at [232, 160] on div "B" at bounding box center [251, 160] width 61 height 9
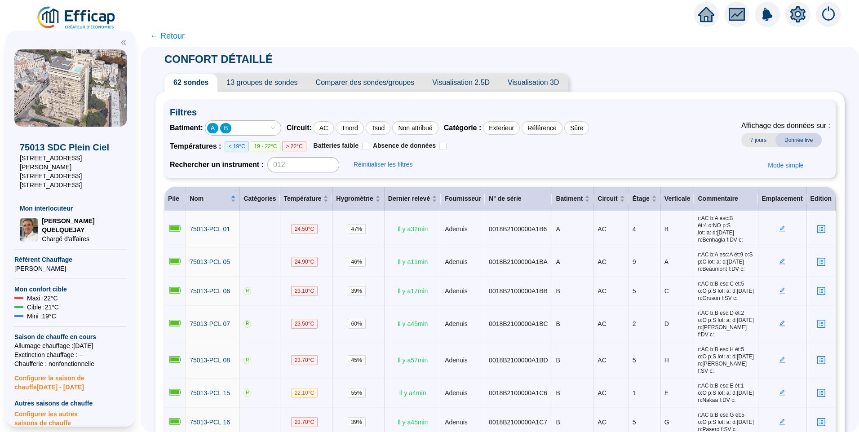
click at [798, 11] on icon "setting" at bounding box center [797, 14] width 15 height 14
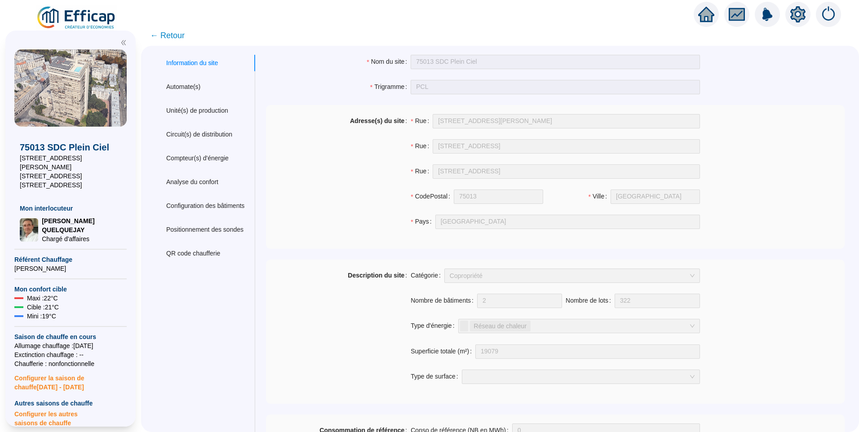
click at [185, 35] on span "← Retour" at bounding box center [167, 35] width 35 height 13
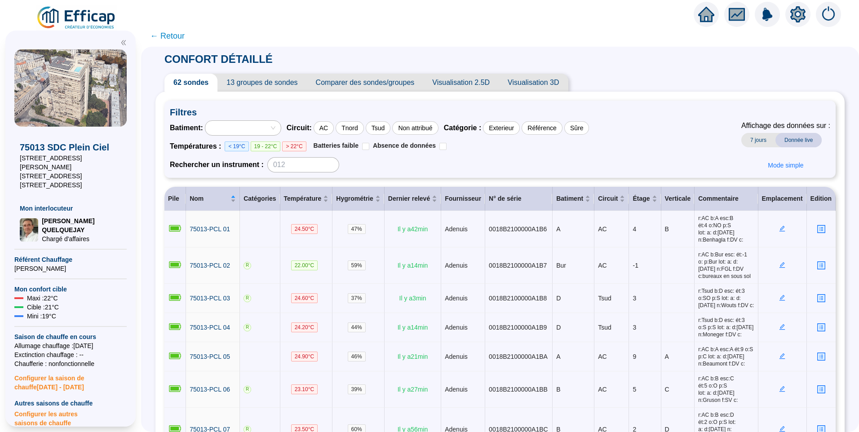
click at [797, 13] on icon "setting" at bounding box center [798, 14] width 16 height 16
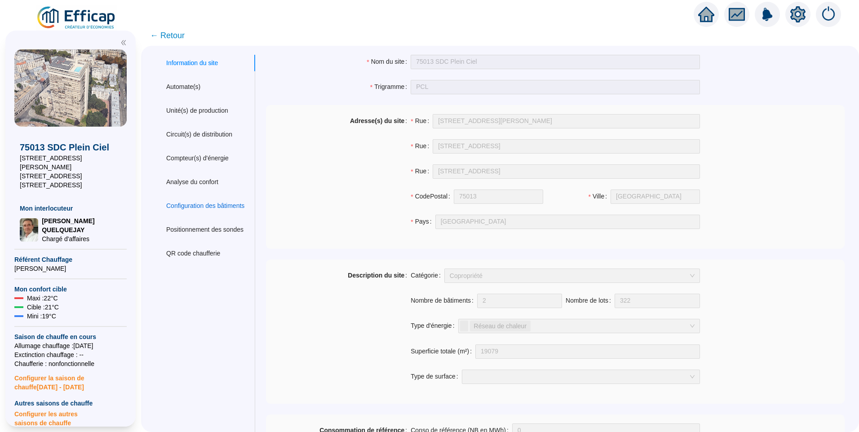
drag, startPoint x: 209, startPoint y: 205, endPoint x: 253, endPoint y: 197, distance: 44.3
click at [209, 204] on div "Configuration des bâtiments" at bounding box center [205, 205] width 78 height 9
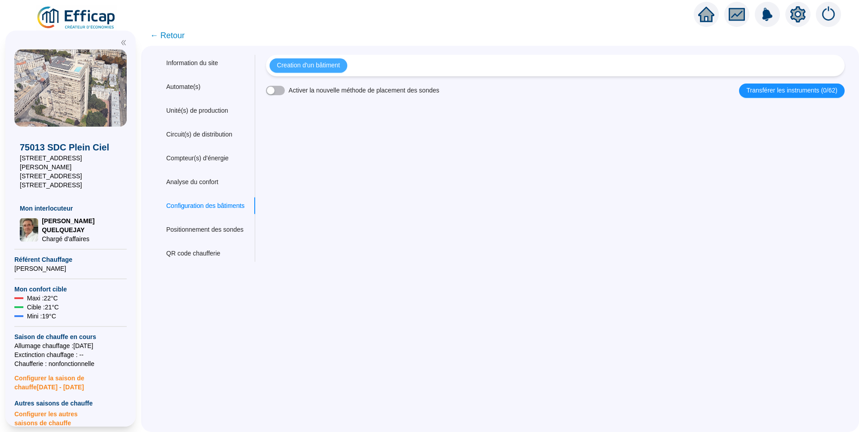
click at [314, 67] on span "Creation d'un bâtiment" at bounding box center [308, 65] width 63 height 9
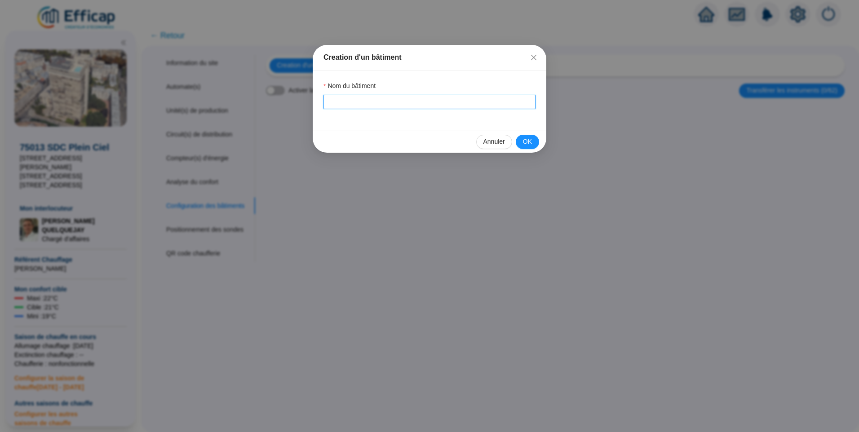
click at [361, 103] on input "Nom du bâtiment" at bounding box center [430, 102] width 212 height 14
click at [532, 142] on span "OK" at bounding box center [527, 141] width 9 height 9
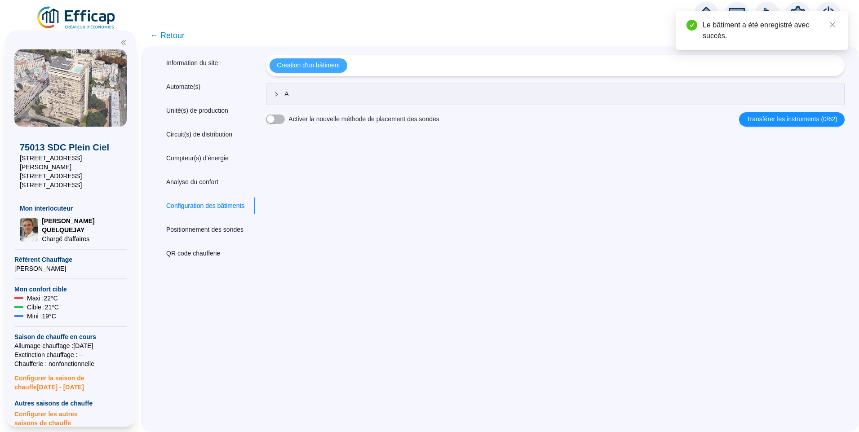
click at [314, 67] on span "Creation d'un bâtiment" at bounding box center [308, 65] width 63 height 9
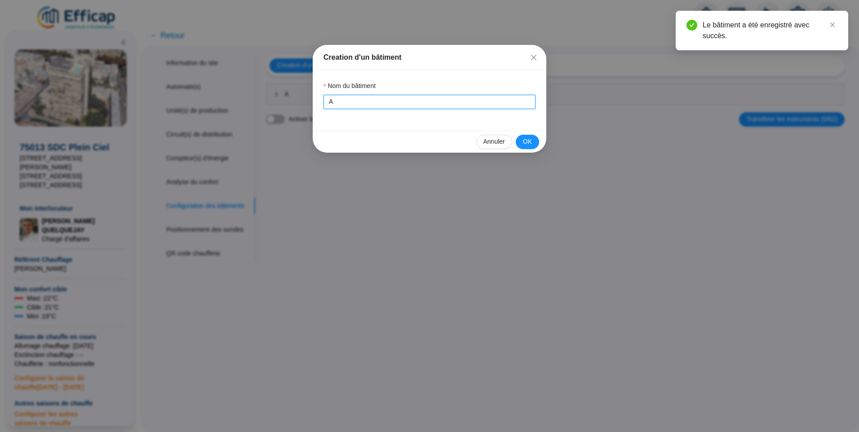
click at [230, 108] on div "Creation d'un bâtiment Nom du bâtiment A Annuler OK" at bounding box center [429, 216] width 859 height 432
click at [532, 138] on button "OK" at bounding box center [527, 142] width 23 height 14
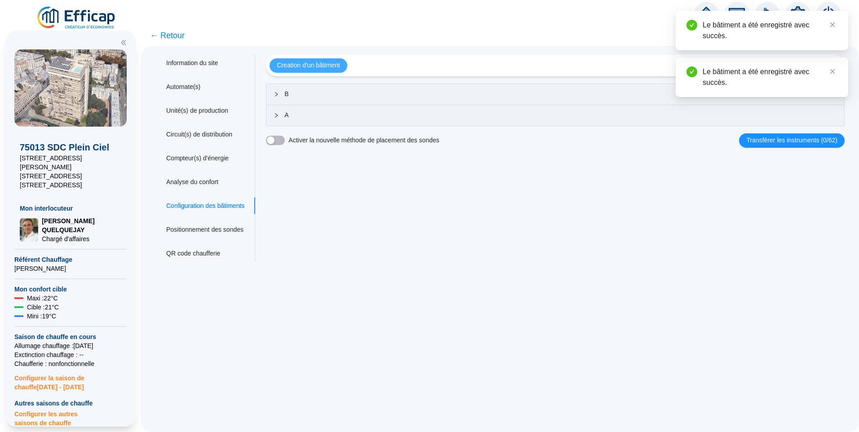
click at [322, 70] on span "Creation d'un bâtiment" at bounding box center [308, 65] width 63 height 9
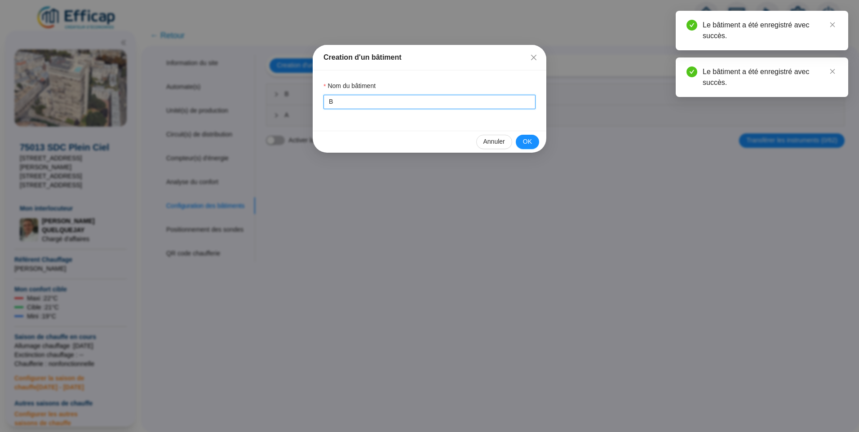
drag, startPoint x: 341, startPoint y: 105, endPoint x: 278, endPoint y: 100, distance: 63.1
click at [278, 100] on div "Creation d'un bâtiment Nom du bâtiment B Annuler OK" at bounding box center [429, 216] width 859 height 432
click at [533, 142] on button "OK" at bounding box center [527, 142] width 23 height 14
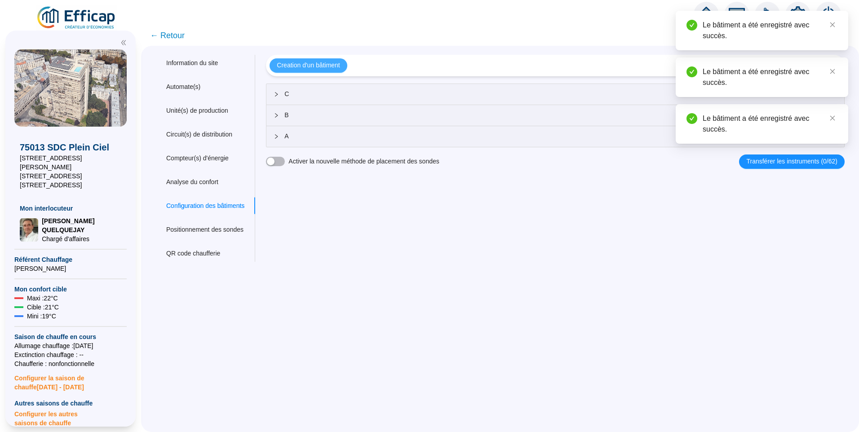
click at [334, 68] on span "Creation d'un bâtiment" at bounding box center [308, 65] width 63 height 9
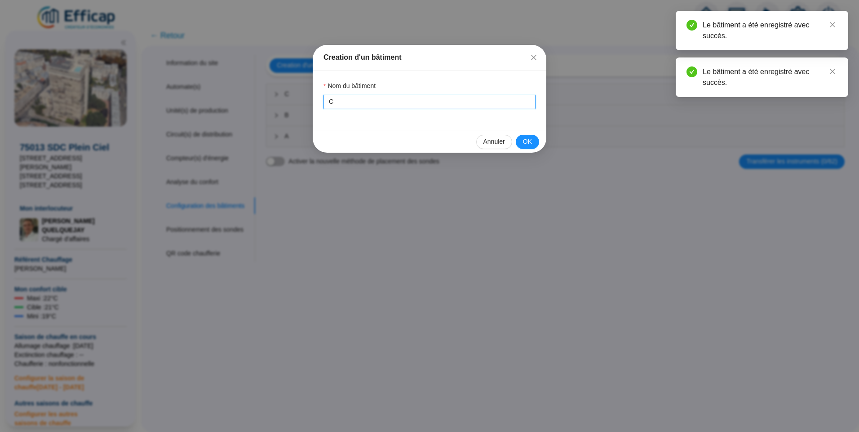
drag, startPoint x: 339, startPoint y: 104, endPoint x: 278, endPoint y: 96, distance: 61.7
click at [278, 96] on div "Creation d'un bâtiment Nom du bâtiment C Annuler OK" at bounding box center [429, 216] width 859 height 432
type input "D"
click at [532, 140] on span "OK" at bounding box center [527, 141] width 9 height 9
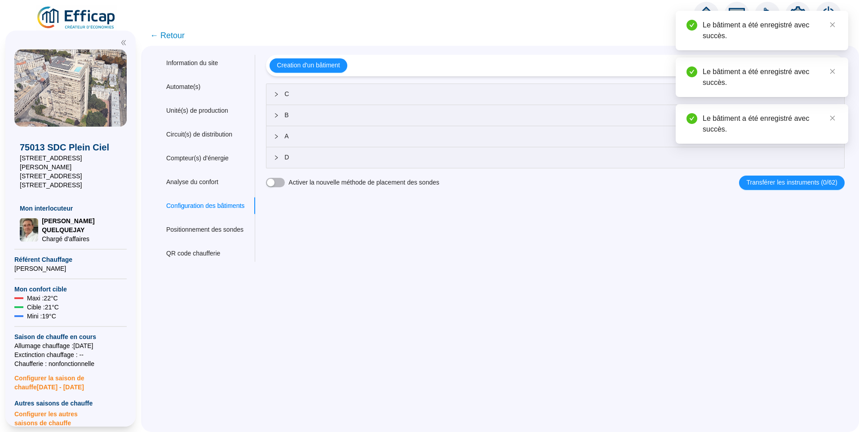
click at [310, 164] on div "D" at bounding box center [555, 157] width 578 height 21
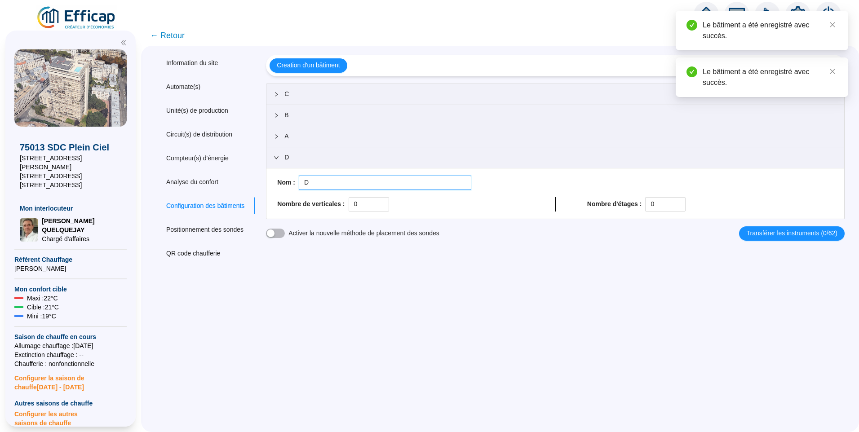
click at [353, 186] on input "D" at bounding box center [385, 183] width 173 height 14
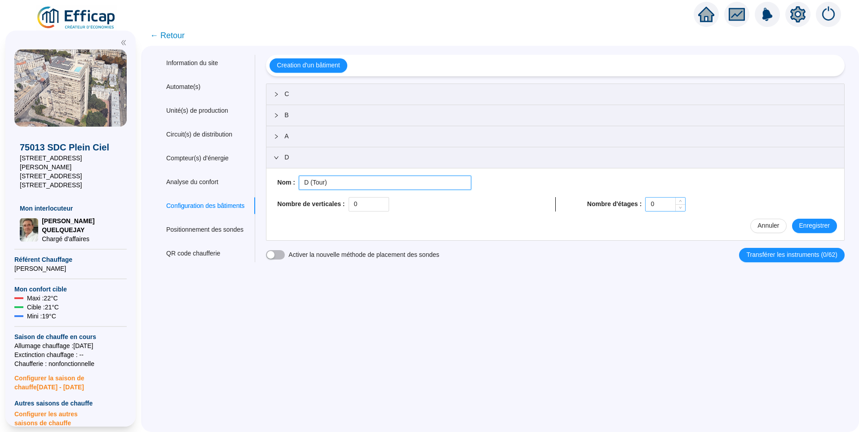
type input "D (Tour)"
drag, startPoint x: 664, startPoint y: 205, endPoint x: 637, endPoint y: 209, distance: 27.3
click at [637, 209] on div "Nombre d'étages : 0" at bounding box center [710, 204] width 246 height 14
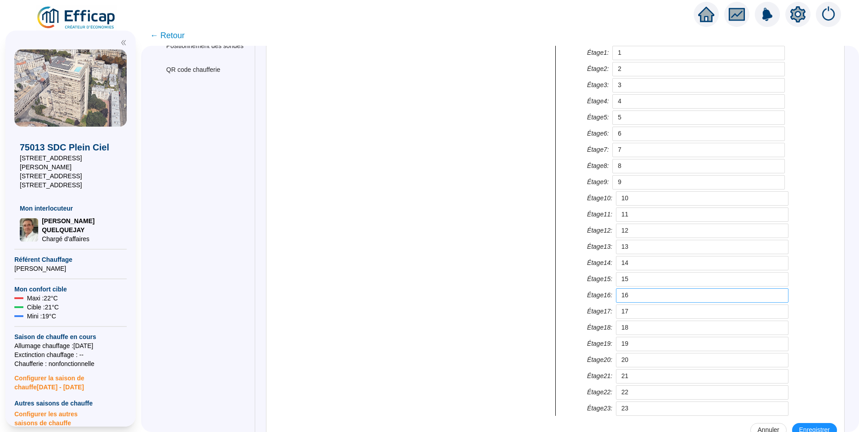
scroll to position [218, 0]
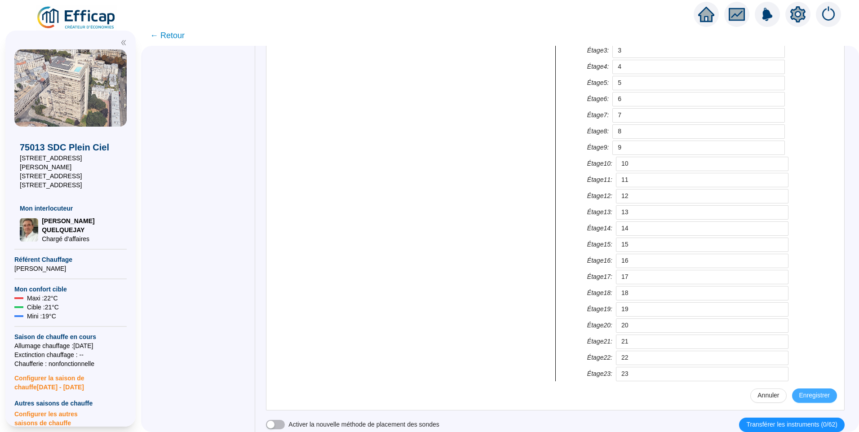
type input "24"
drag, startPoint x: 799, startPoint y: 395, endPoint x: 747, endPoint y: 390, distance: 51.9
click at [799, 395] on span "Enregistrer" at bounding box center [814, 395] width 31 height 9
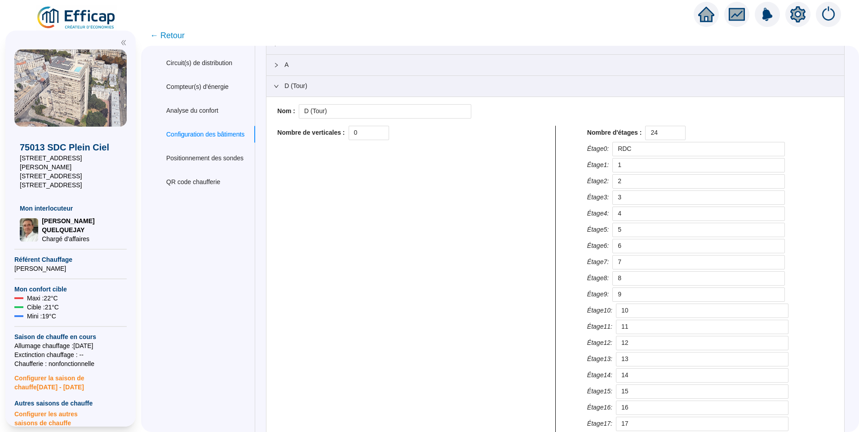
scroll to position [0, 0]
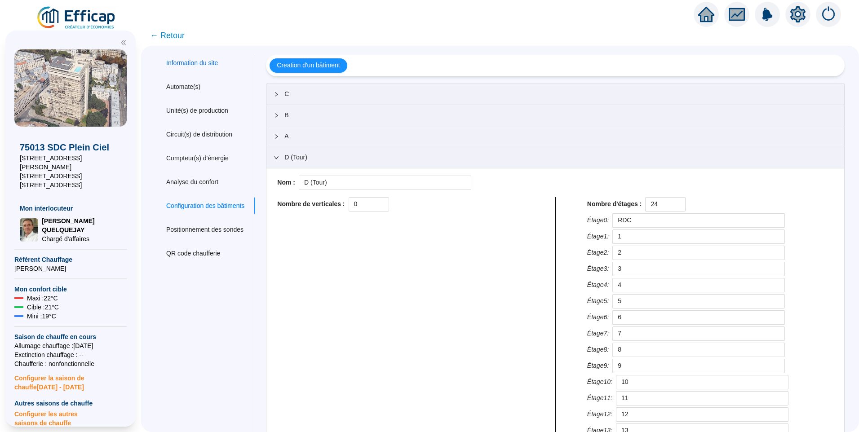
click at [186, 65] on div "Information du site" at bounding box center [192, 62] width 52 height 9
